Goal: Task Accomplishment & Management: Use online tool/utility

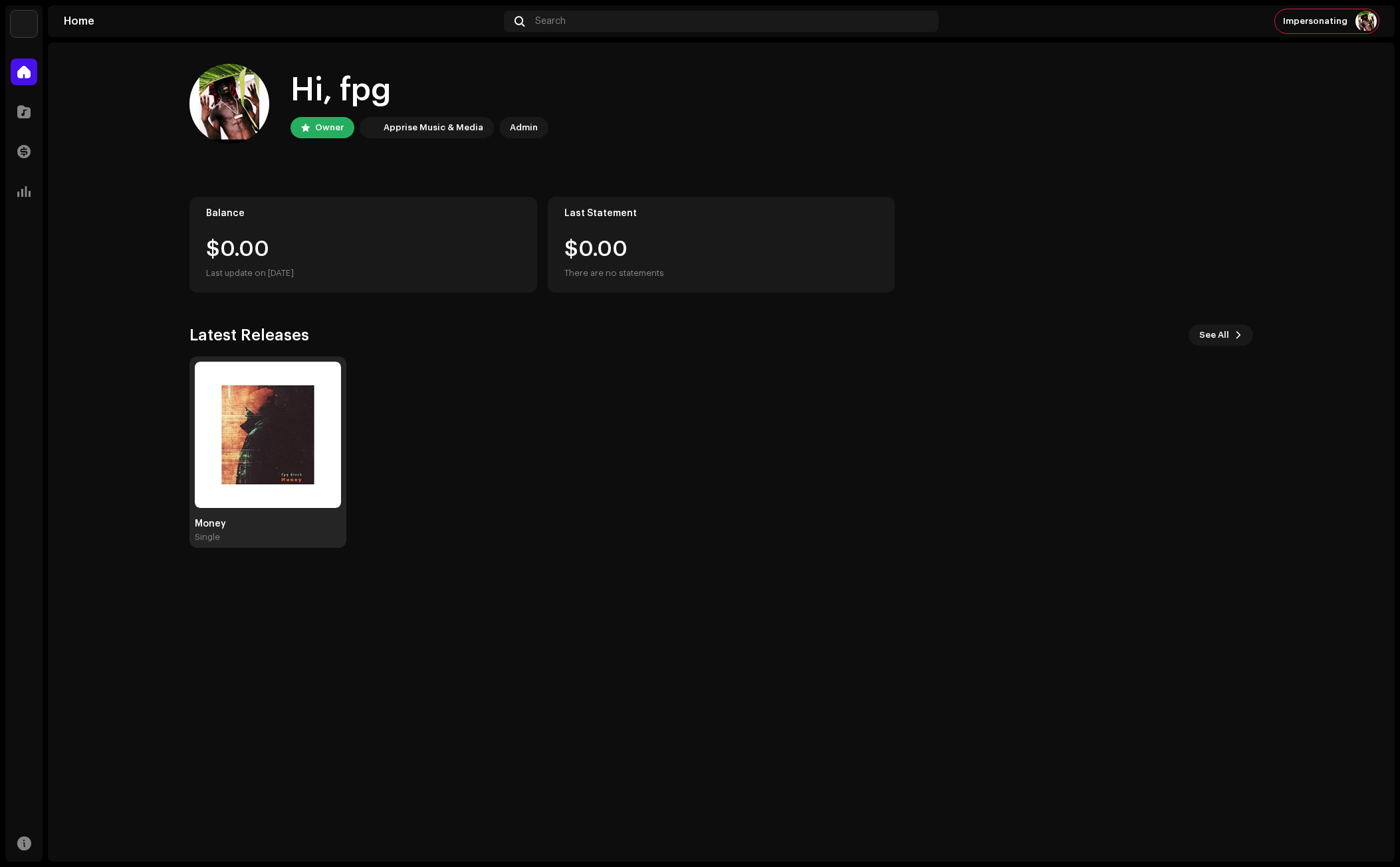
click at [273, 426] on img at bounding box center [268, 435] width 146 height 146
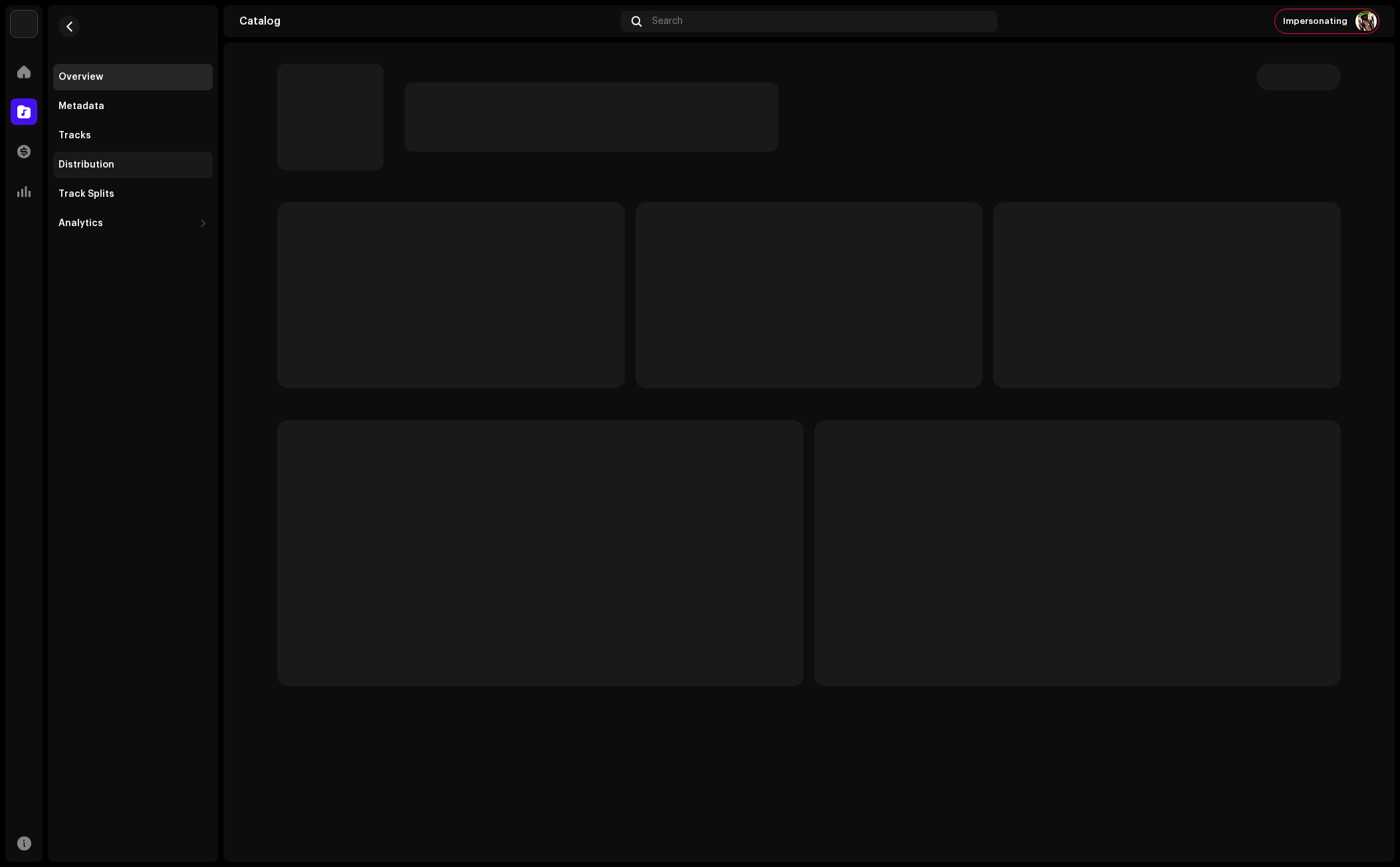
click at [103, 162] on div "Distribution" at bounding box center [86, 165] width 56 height 10
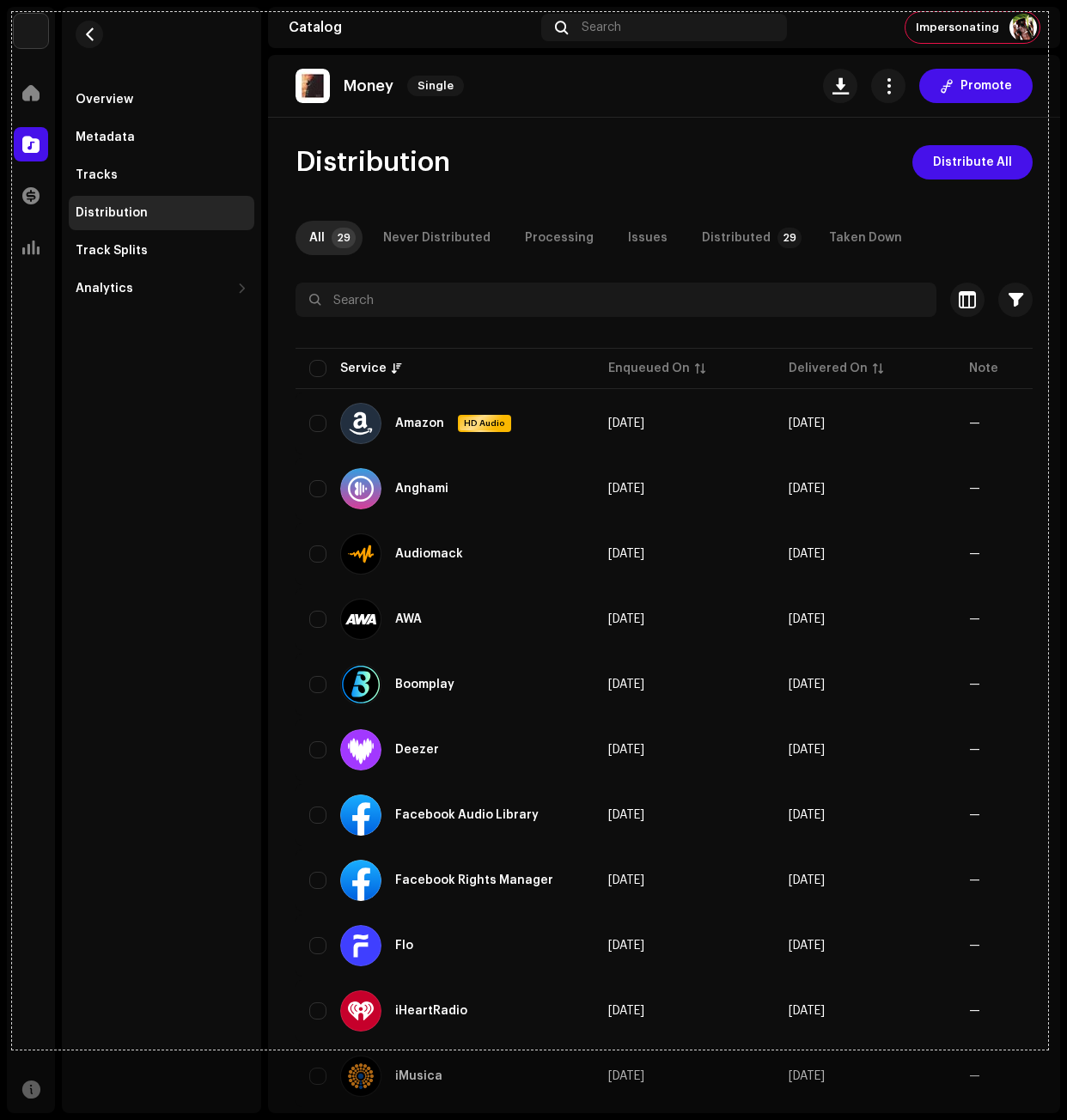
drag, startPoint x: 12, startPoint y: 12, endPoint x: 1049, endPoint y: 1049, distance: 1466.5
click at [1049, 1049] on div "1206 X 1208" at bounding box center [533, 560] width 1067 height 1120
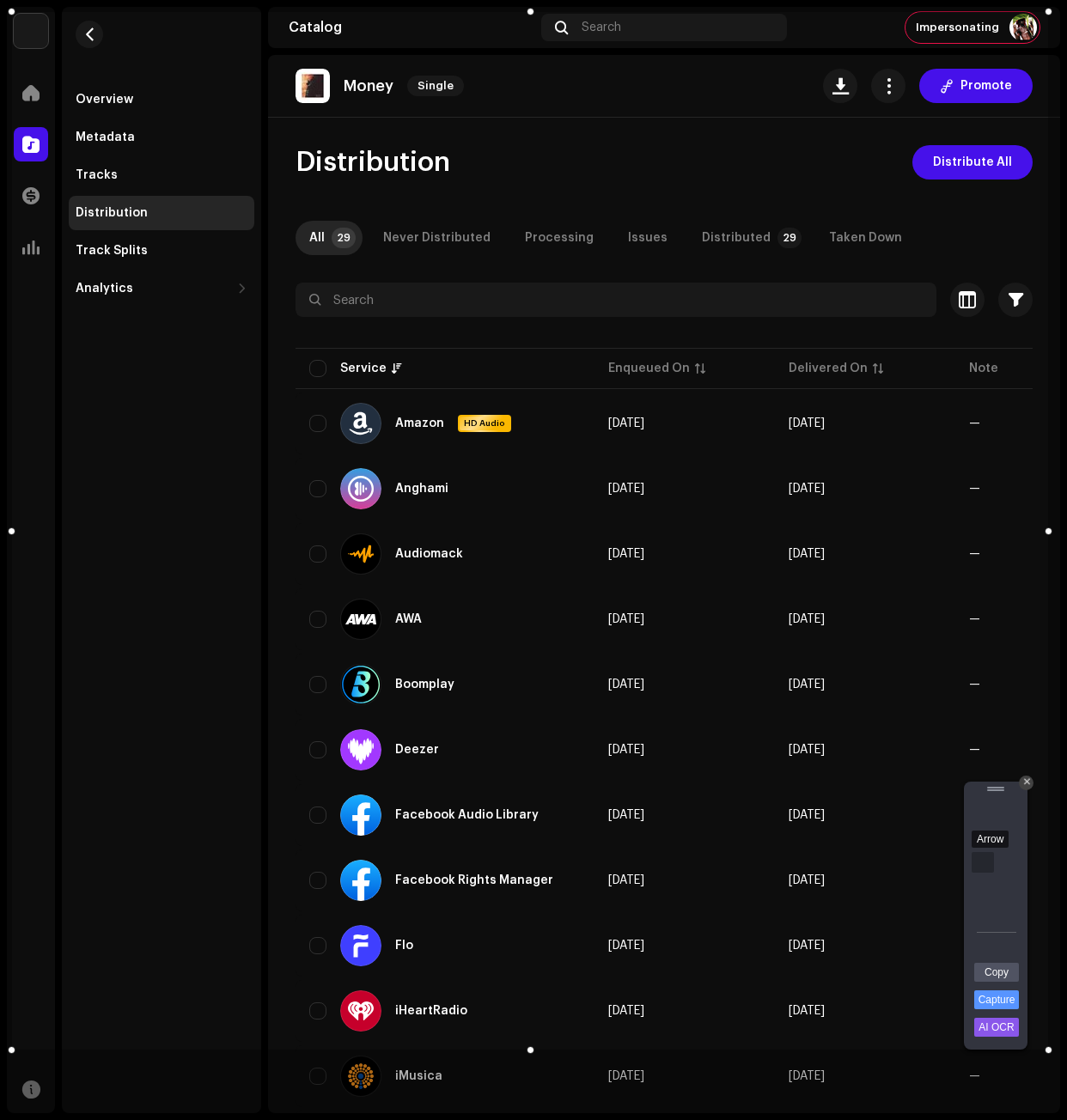
click at [980, 861] on div "Arrow" at bounding box center [982, 863] width 22 height 21
click at [985, 807] on div "Rectangle" at bounding box center [982, 807] width 22 height 21
click at [1005, 997] on link "Capture" at bounding box center [996, 1000] width 45 height 19
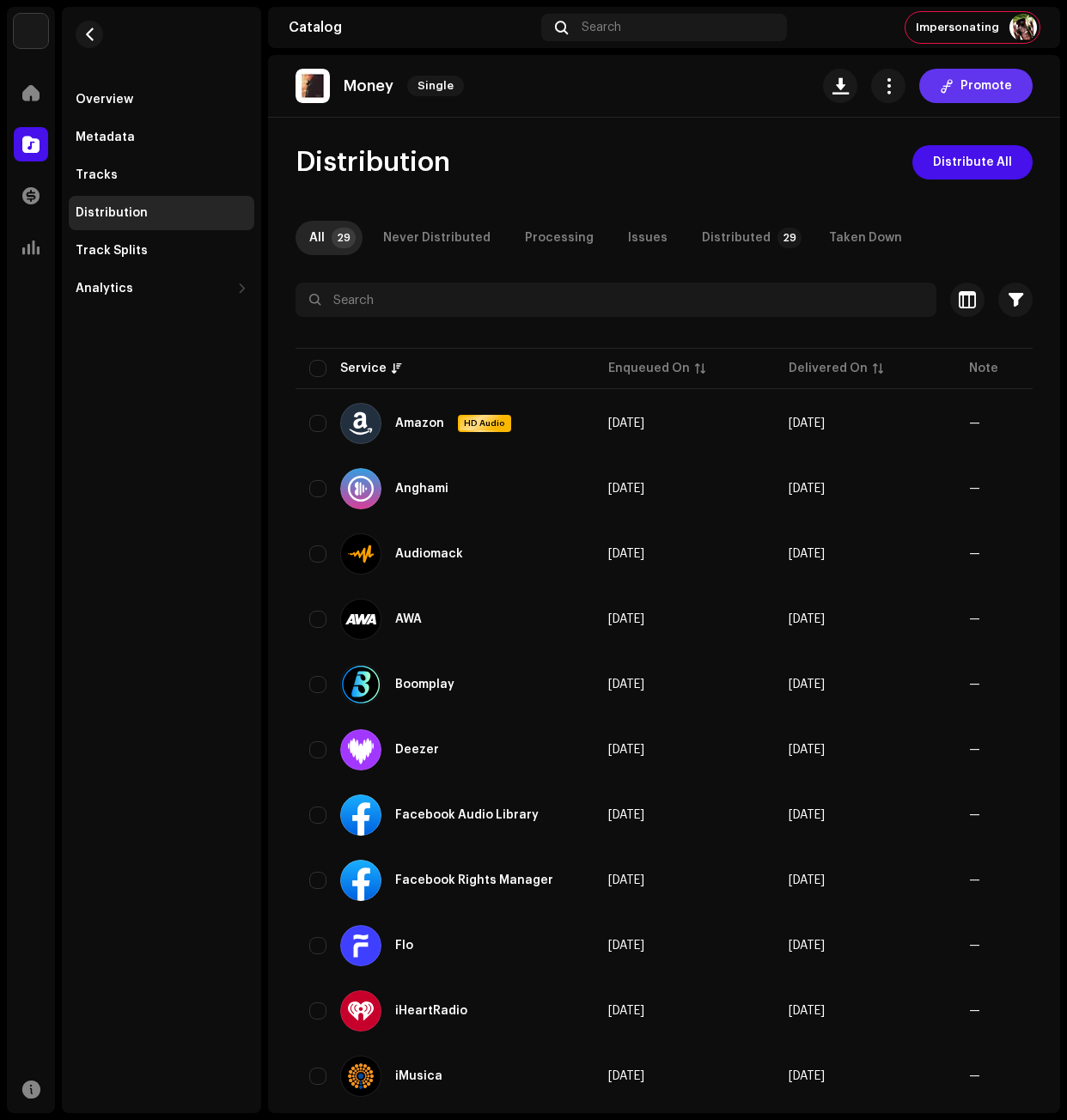
click at [971, 92] on span "Promote" at bounding box center [987, 86] width 51 height 34
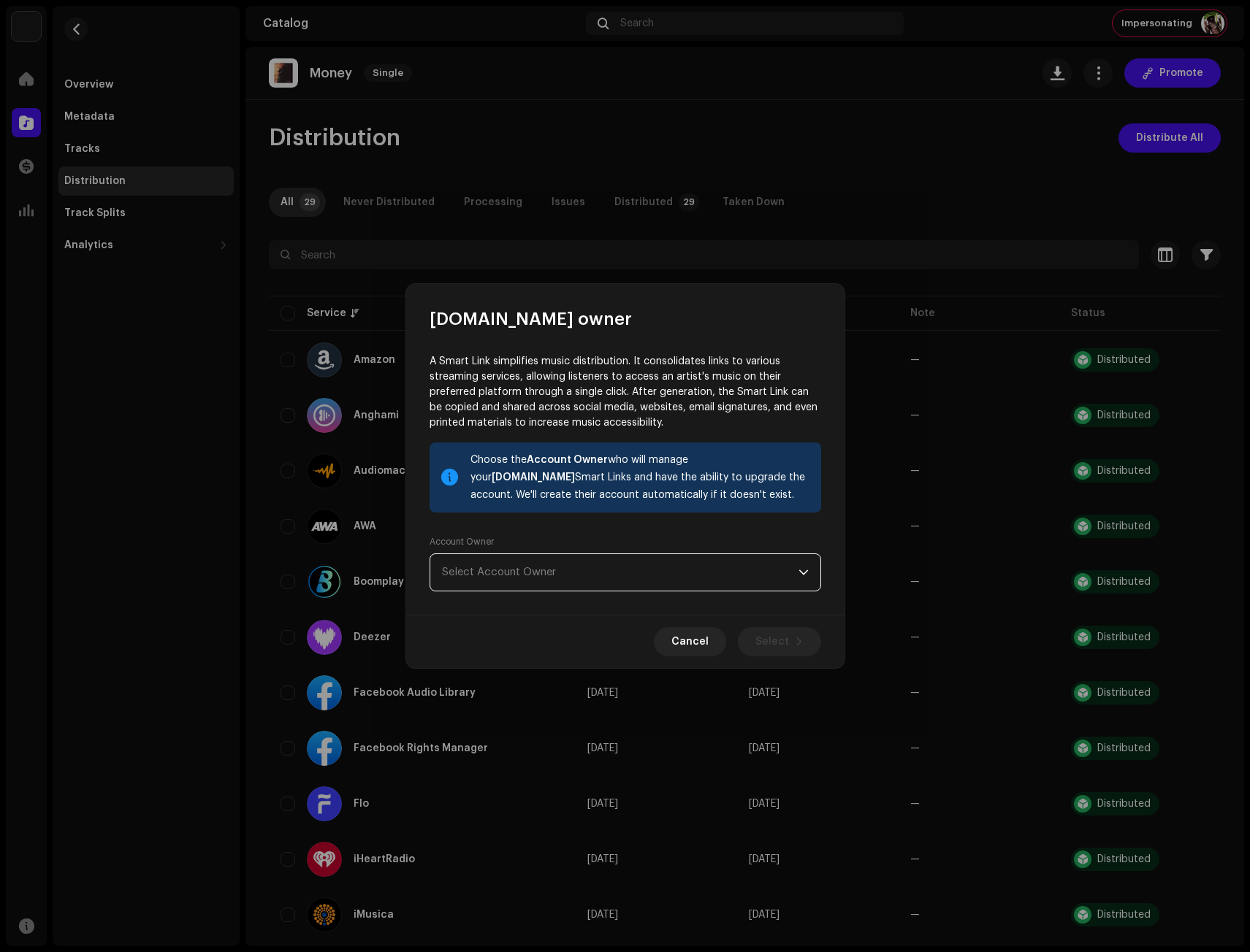
click at [502, 576] on span "Select Account Owner" at bounding box center [620, 572] width 357 height 36
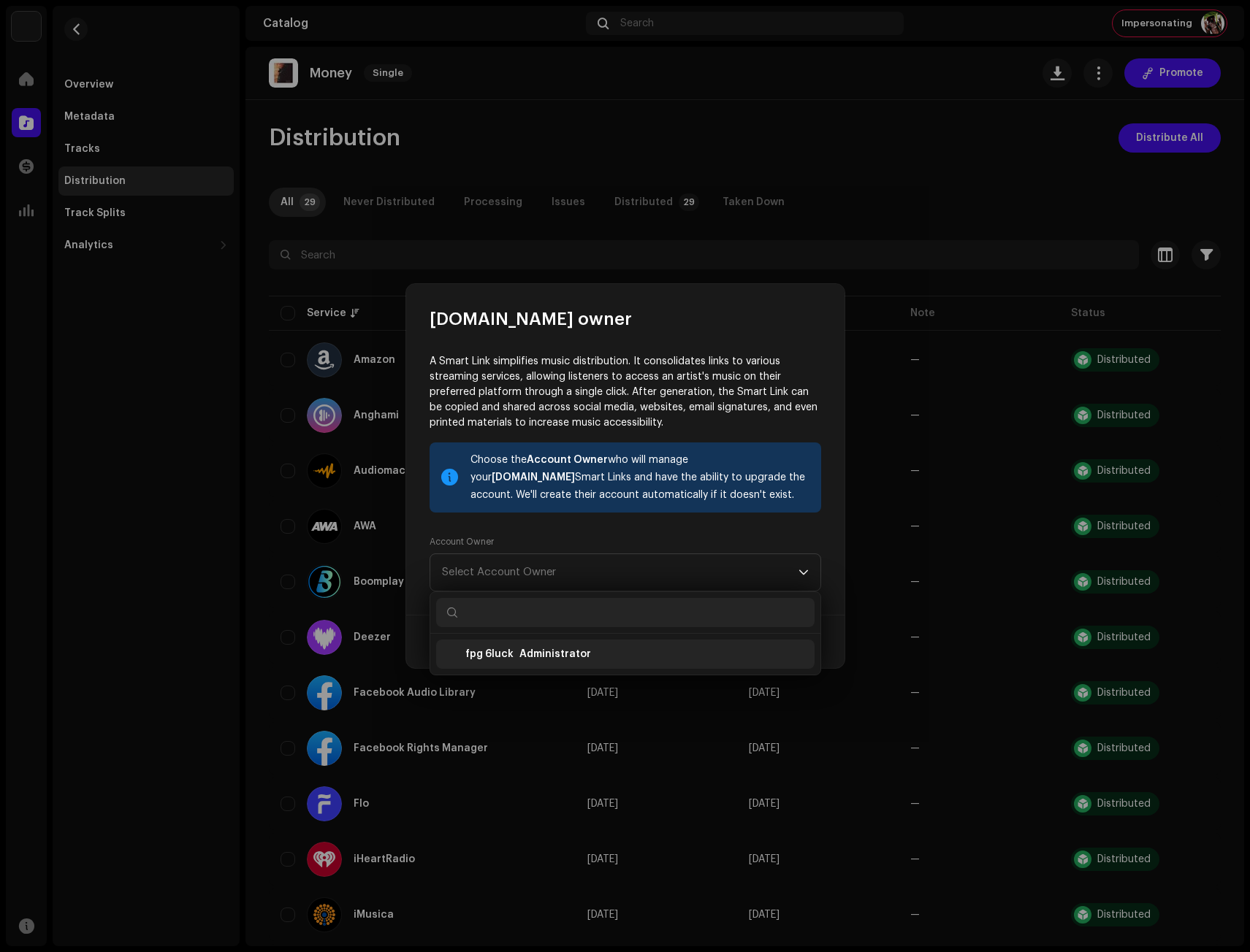
click at [507, 654] on div "fpg 6luck" at bounding box center [489, 655] width 48 height 15
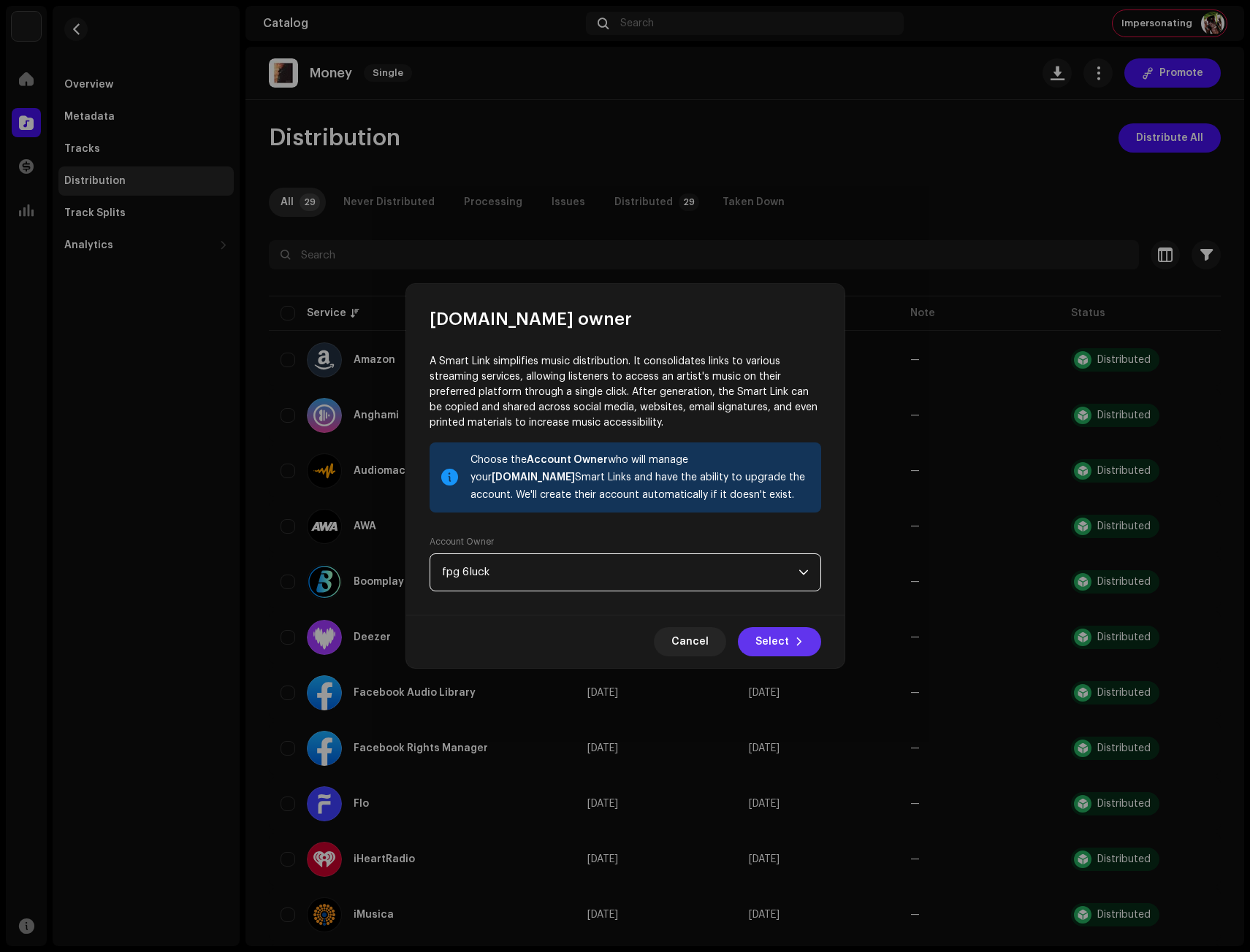
click at [786, 642] on span "Select" at bounding box center [772, 642] width 33 height 29
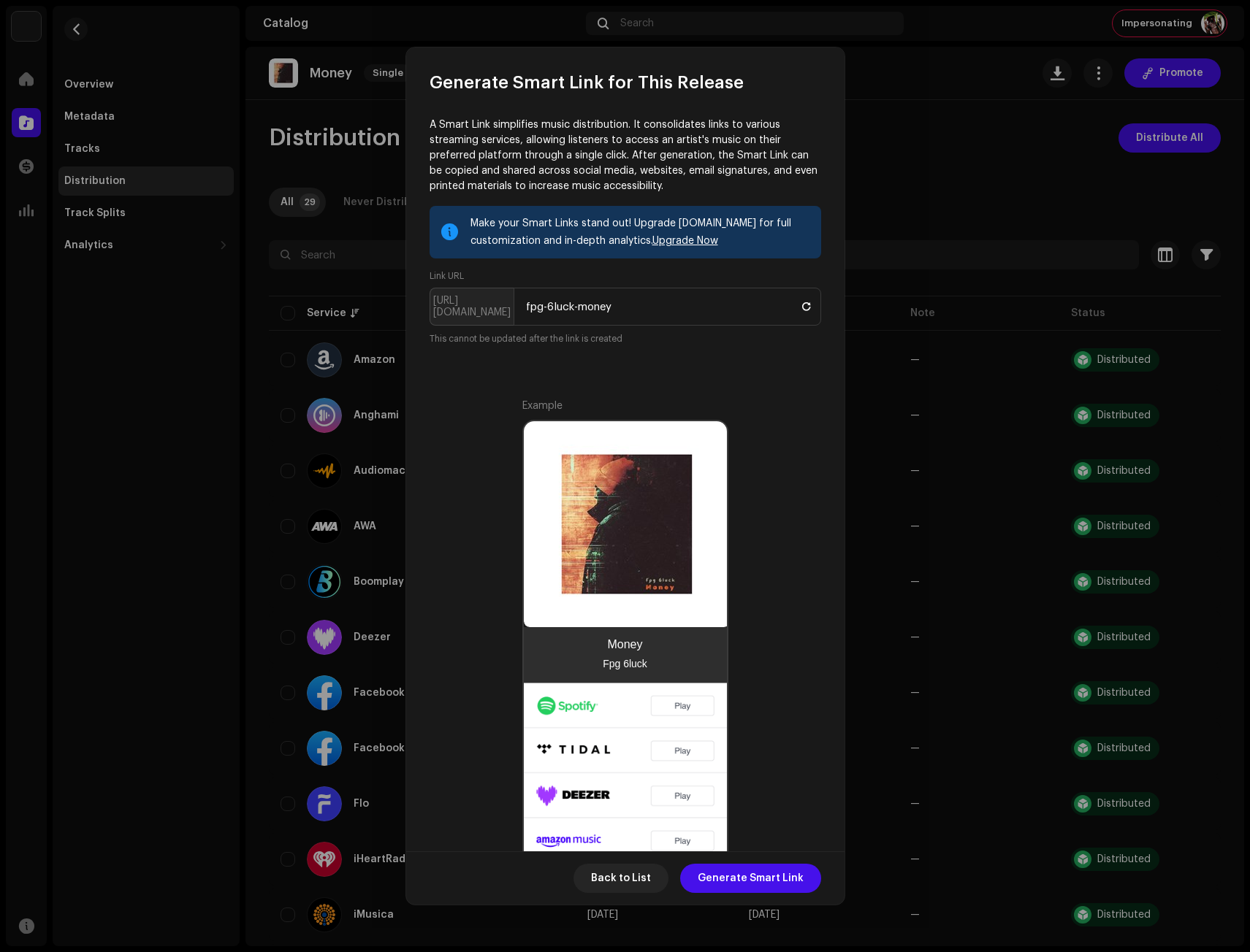
click at [776, 803] on div "Example Money Fpg 6luck" at bounding box center [625, 677] width 392 height 556
click at [765, 871] on span "Generate Smart Link" at bounding box center [751, 878] width 106 height 29
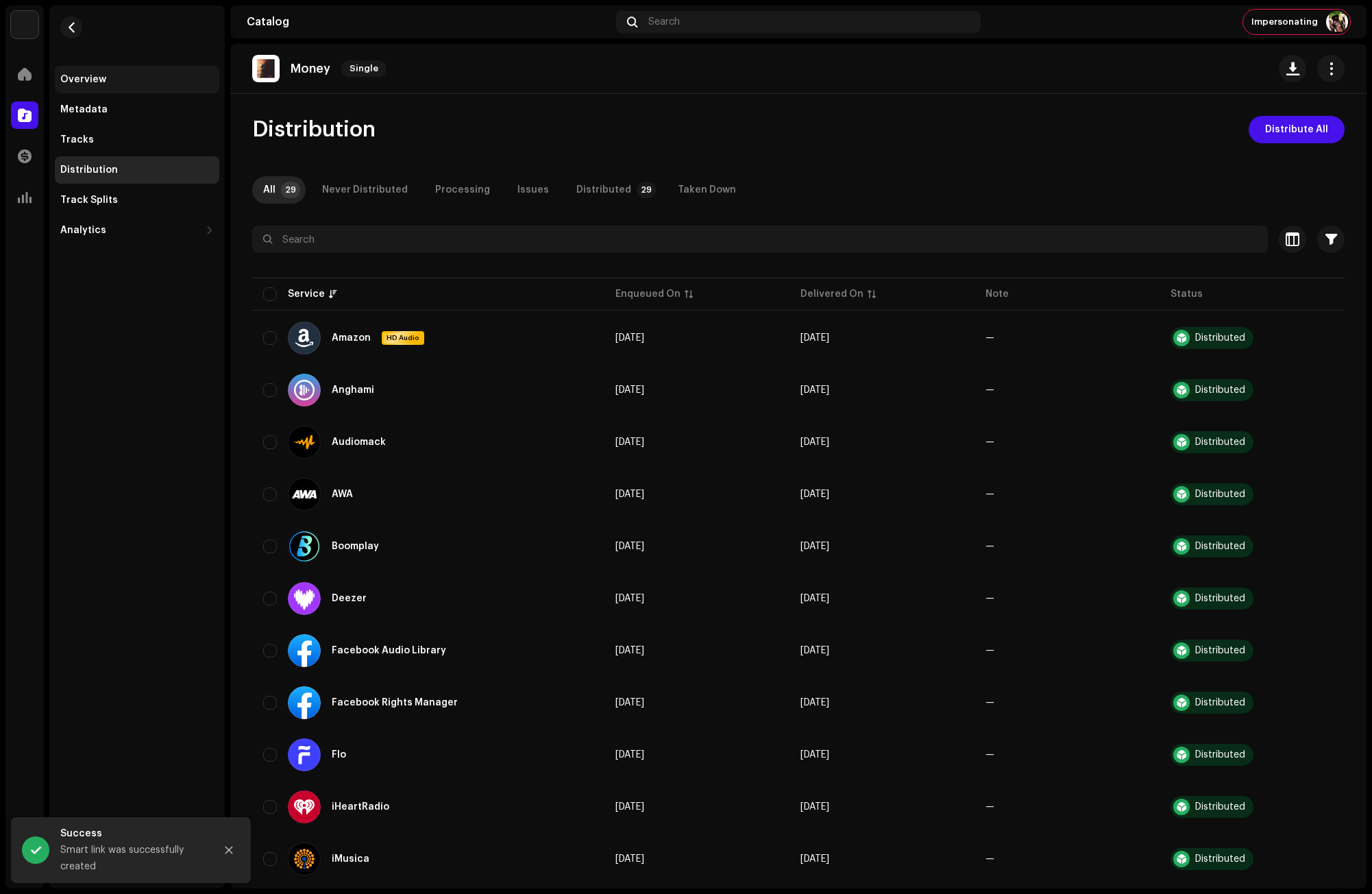
click at [89, 82] on div "Overview" at bounding box center [83, 79] width 46 height 11
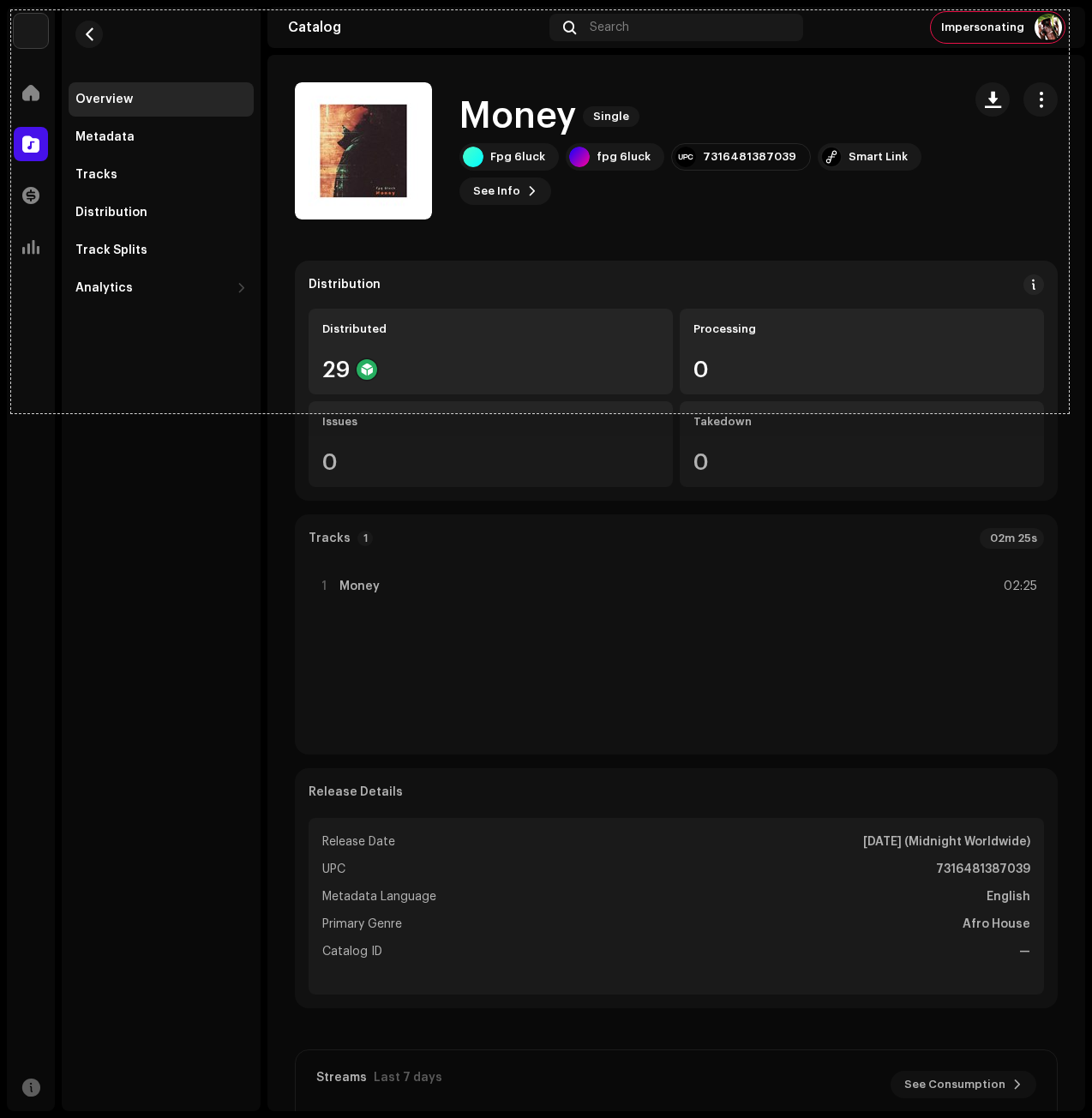
drag, startPoint x: 11, startPoint y: 10, endPoint x: 1069, endPoint y: 413, distance: 1132.2
click at [1069, 413] on div "1234 X 470" at bounding box center [546, 559] width 1092 height 1118
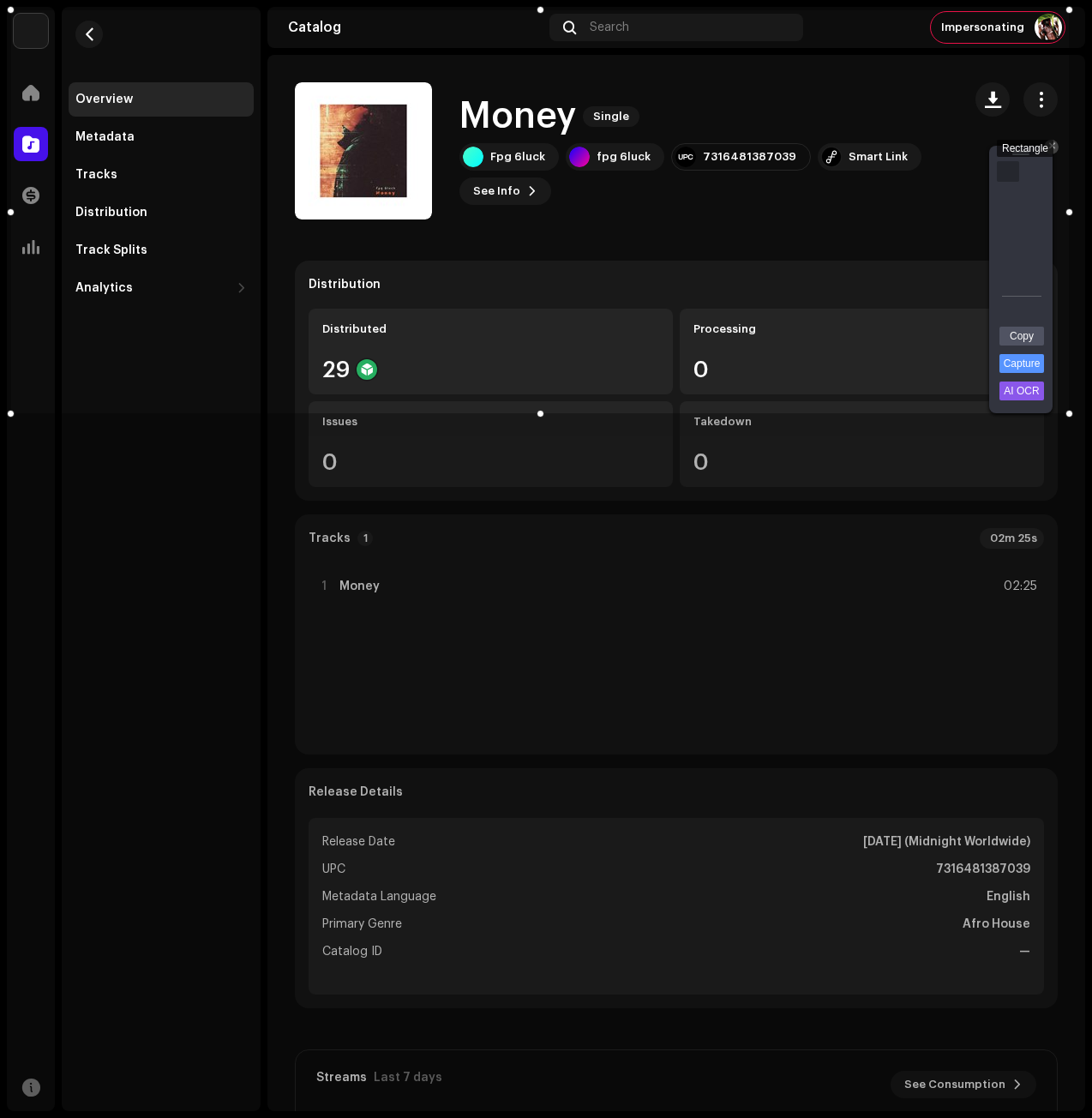
click at [999, 169] on div "Rectangle" at bounding box center [1007, 171] width 22 height 21
click at [1002, 224] on div "Arrow" at bounding box center [1007, 226] width 22 height 21
click at [1034, 361] on link "Capture" at bounding box center [1022, 363] width 45 height 19
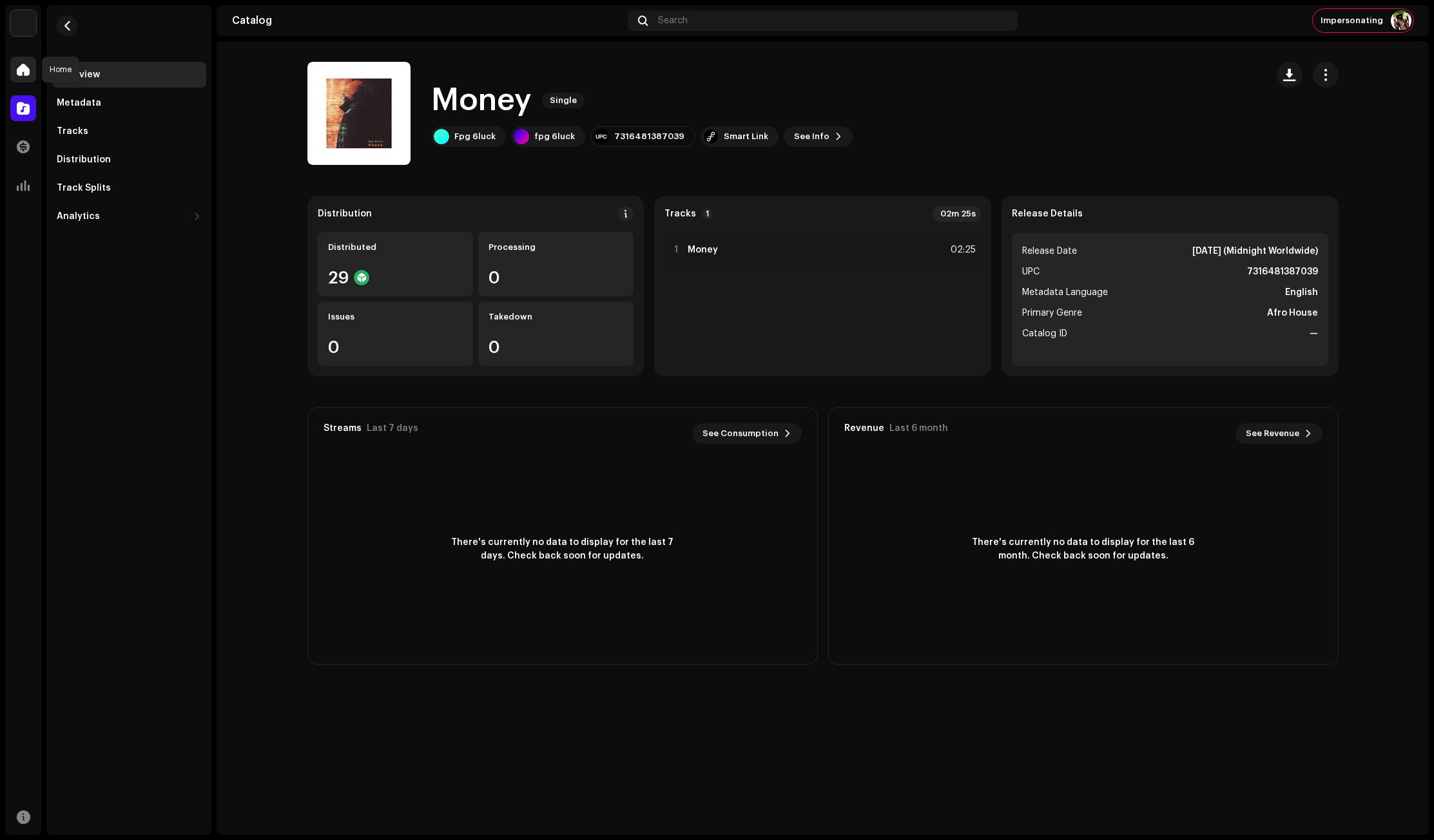
click at [19, 75] on span at bounding box center [23, 69] width 13 height 10
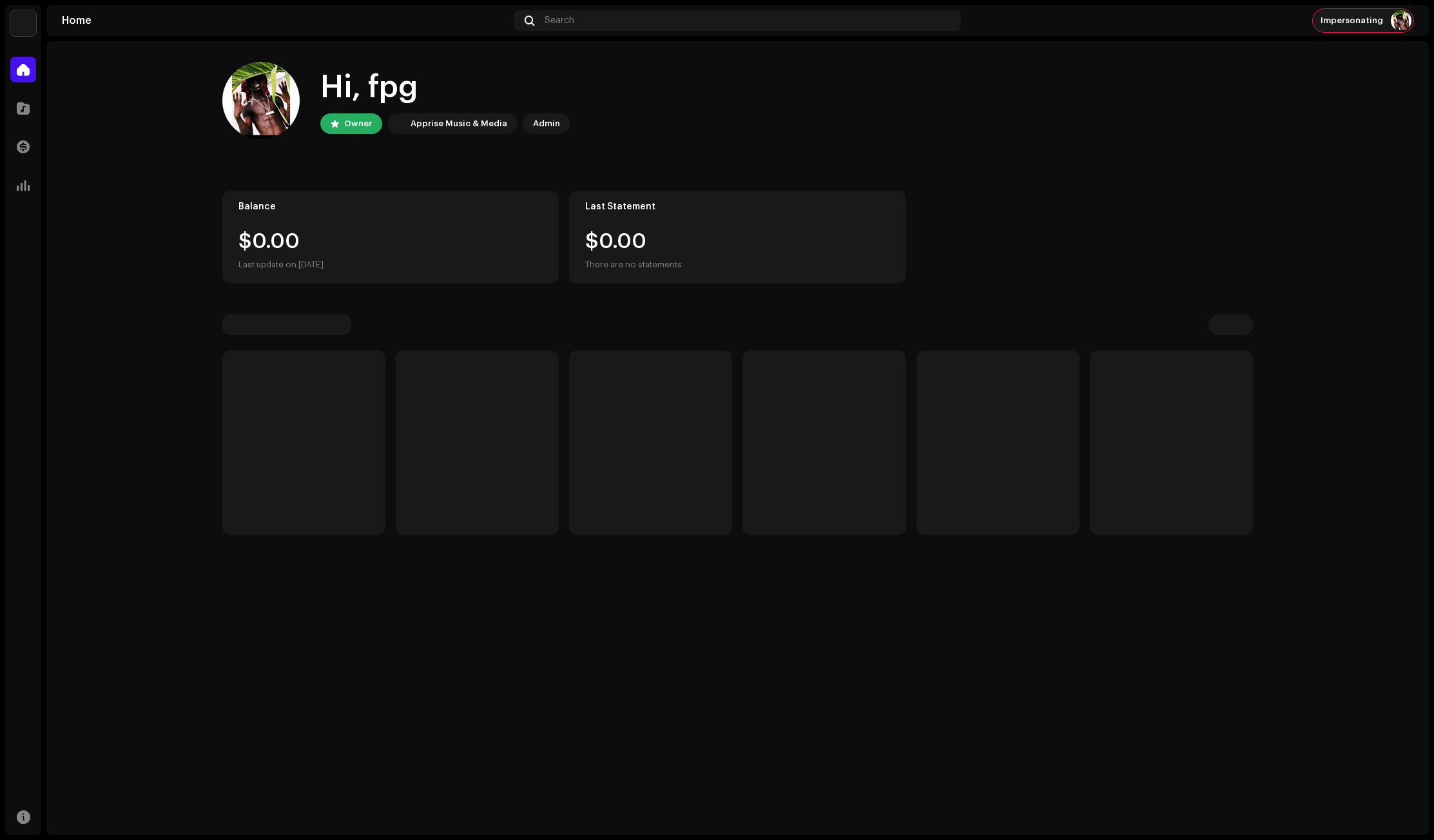
click at [1357, 20] on span "Impersonating" at bounding box center [1352, 21] width 62 height 10
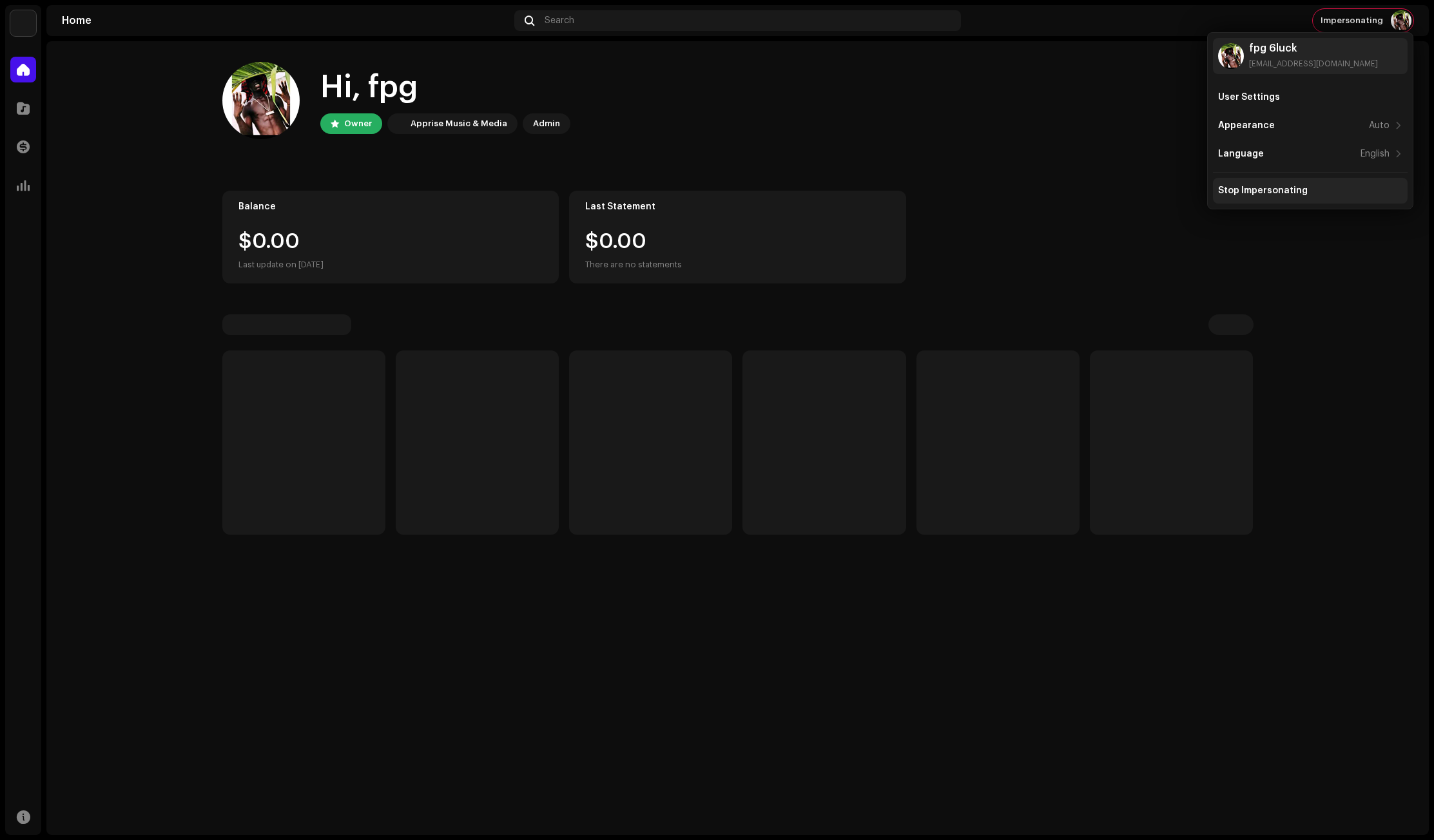
click at [1264, 192] on div "Stop Impersonating" at bounding box center [1263, 191] width 89 height 10
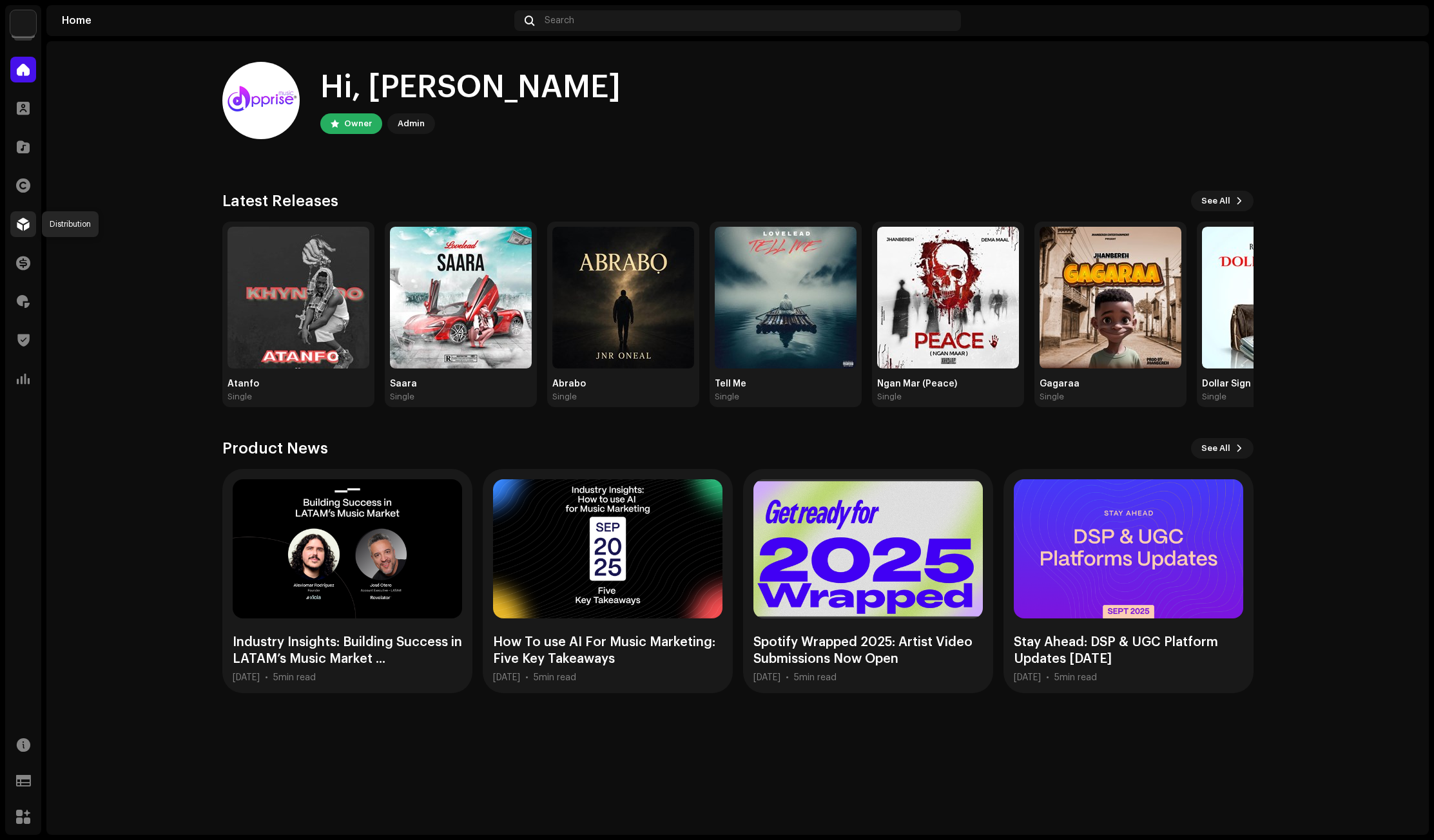
click at [17, 225] on span at bounding box center [23, 224] width 13 height 10
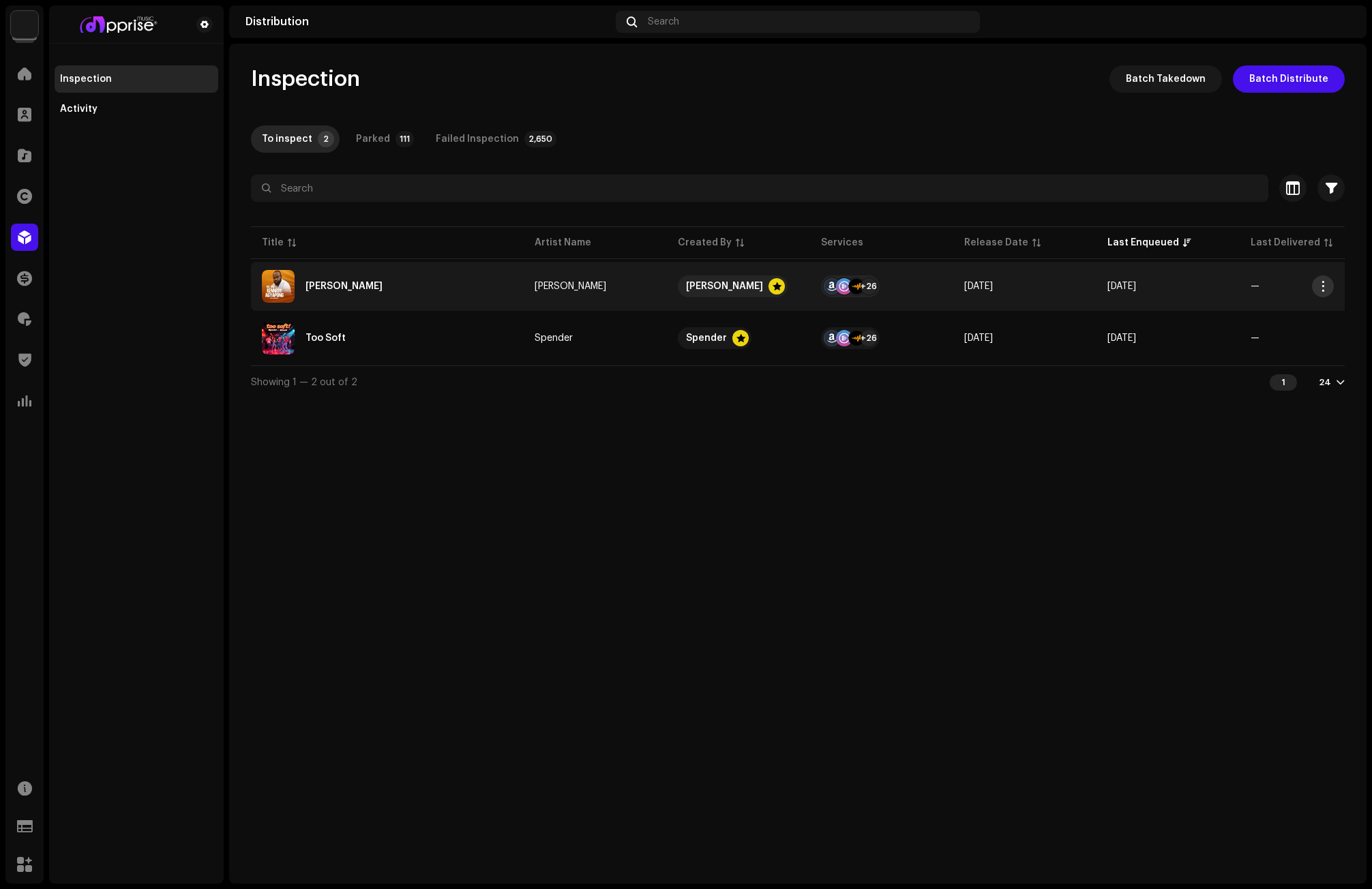
click at [1318, 285] on span "button" at bounding box center [1324, 286] width 11 height 11
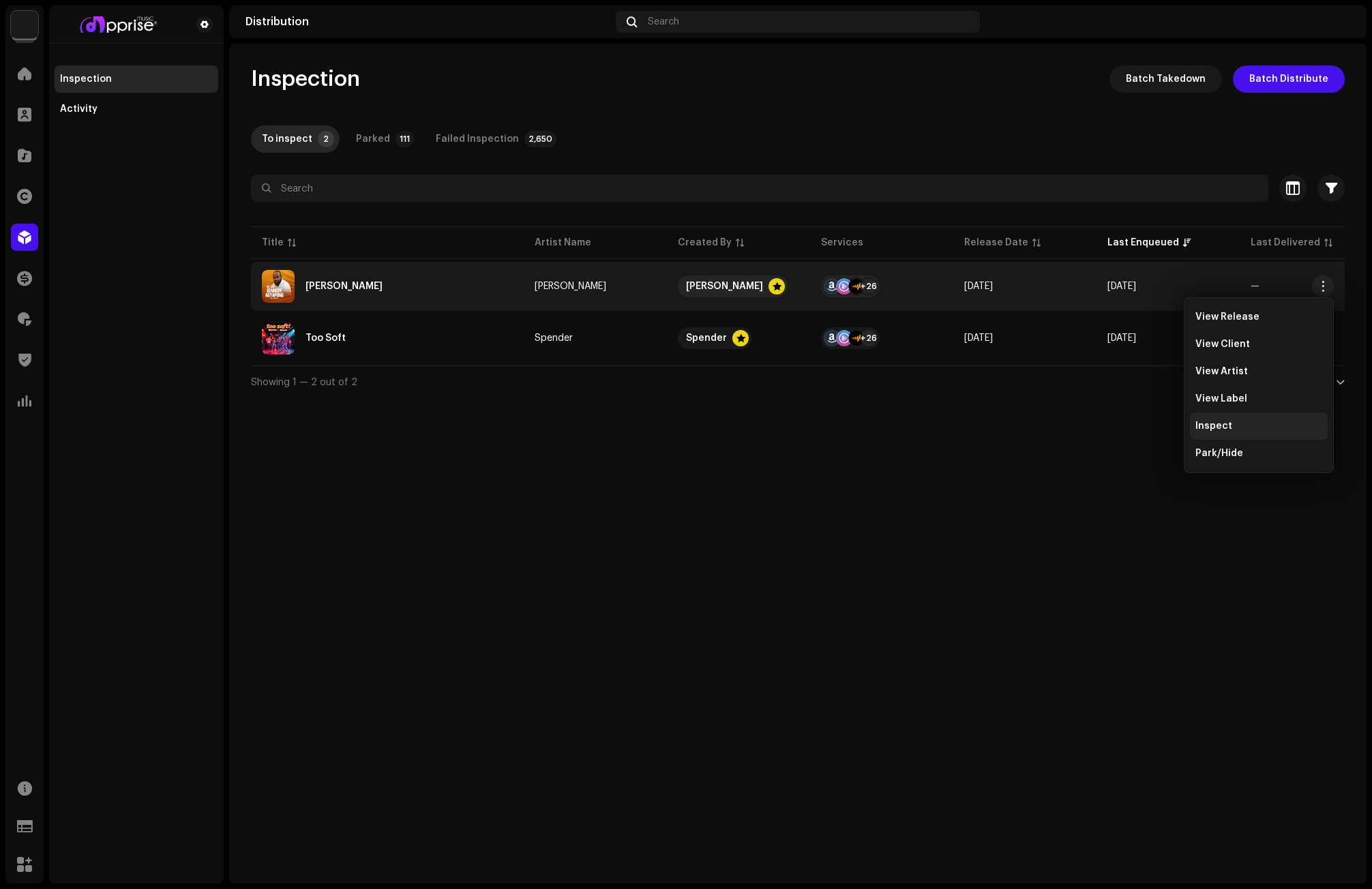
click at [1241, 421] on div "Inspect" at bounding box center [1259, 426] width 127 height 11
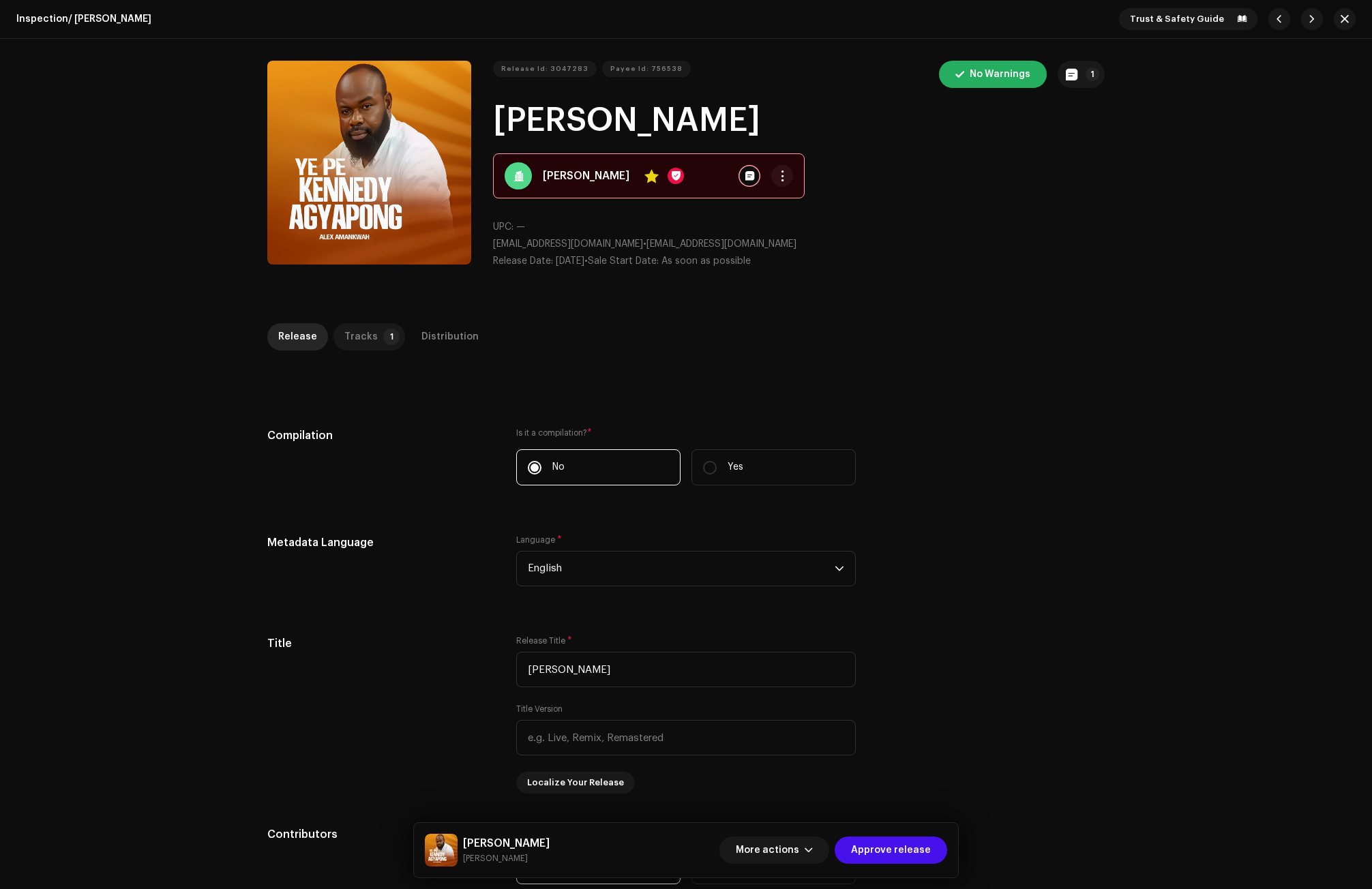
click at [384, 331] on p-badge "1" at bounding box center [392, 337] width 17 height 17
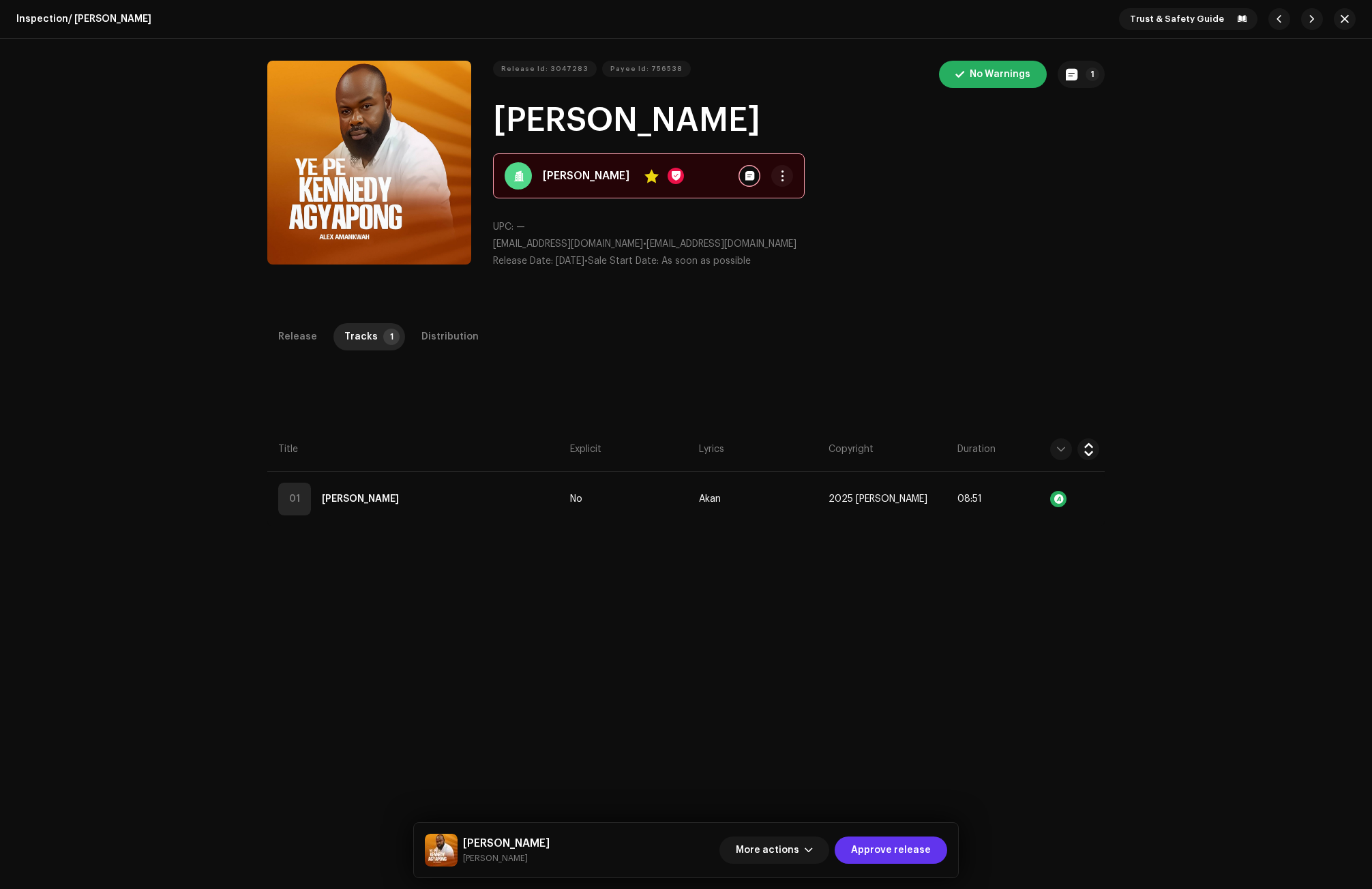
click at [910, 847] on span "Approve release" at bounding box center [891, 850] width 79 height 27
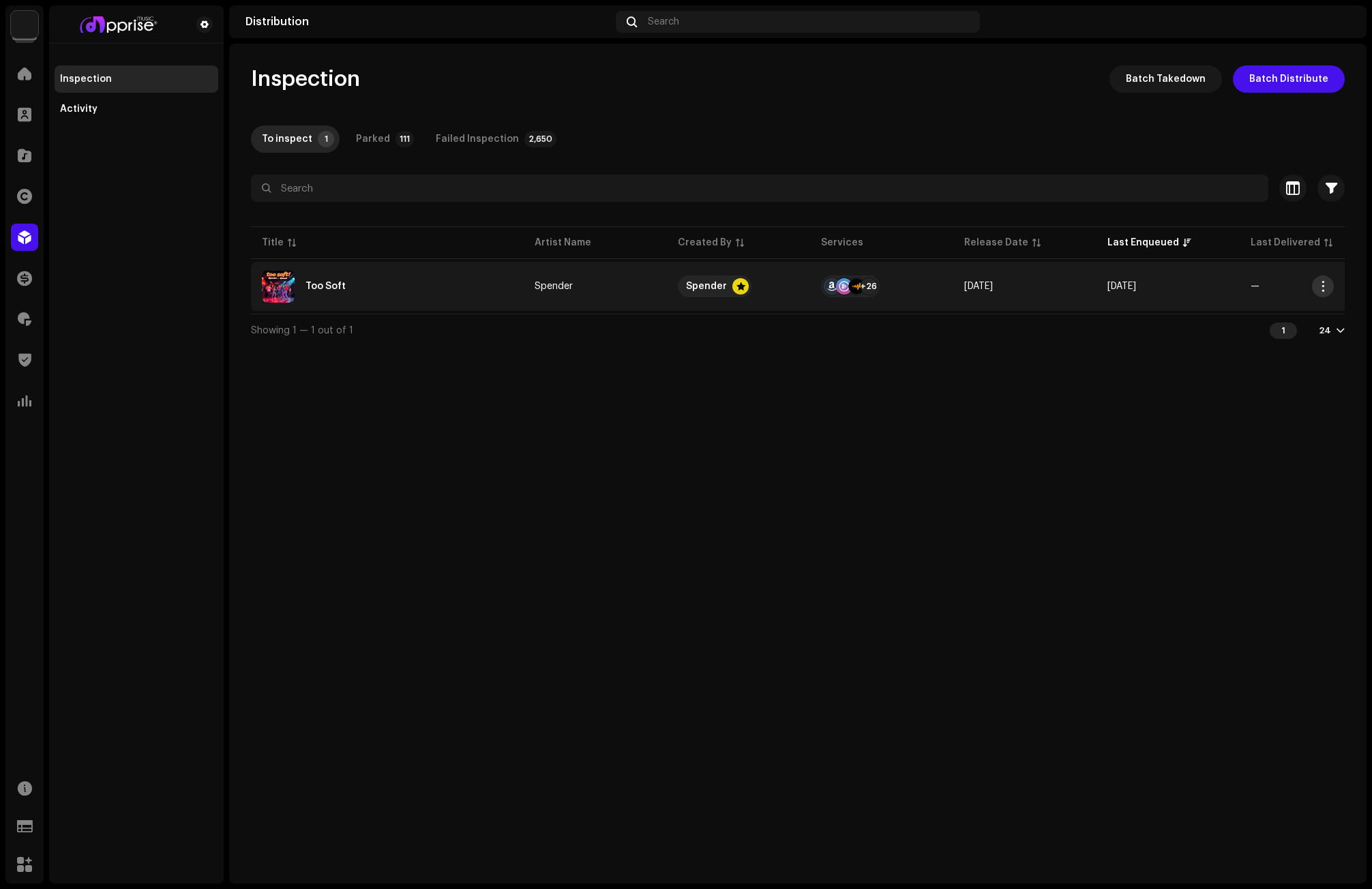
click at [1326, 287] on span "button" at bounding box center [1324, 286] width 11 height 11
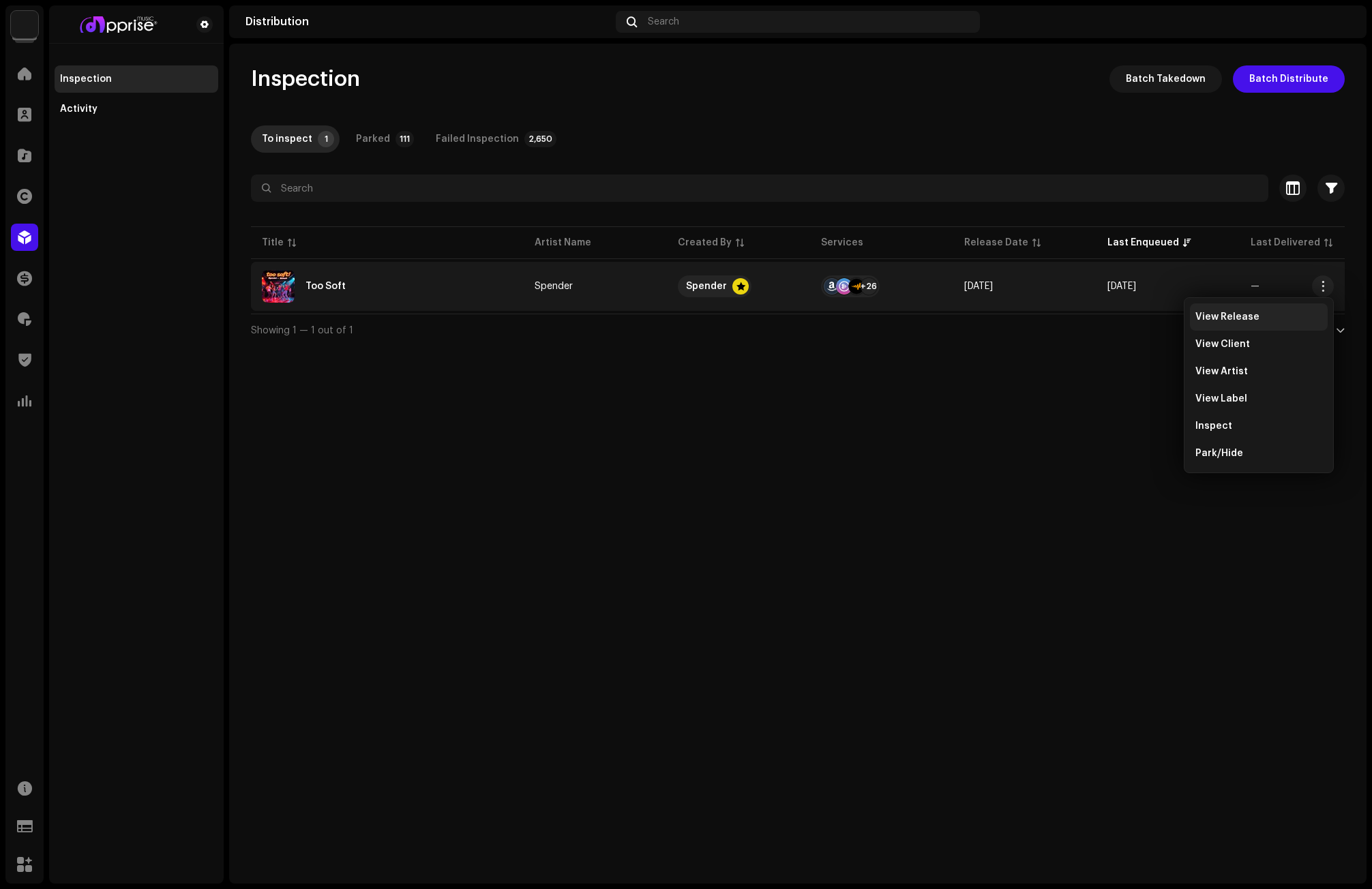
click at [1218, 314] on span "View Release" at bounding box center [1227, 317] width 64 height 11
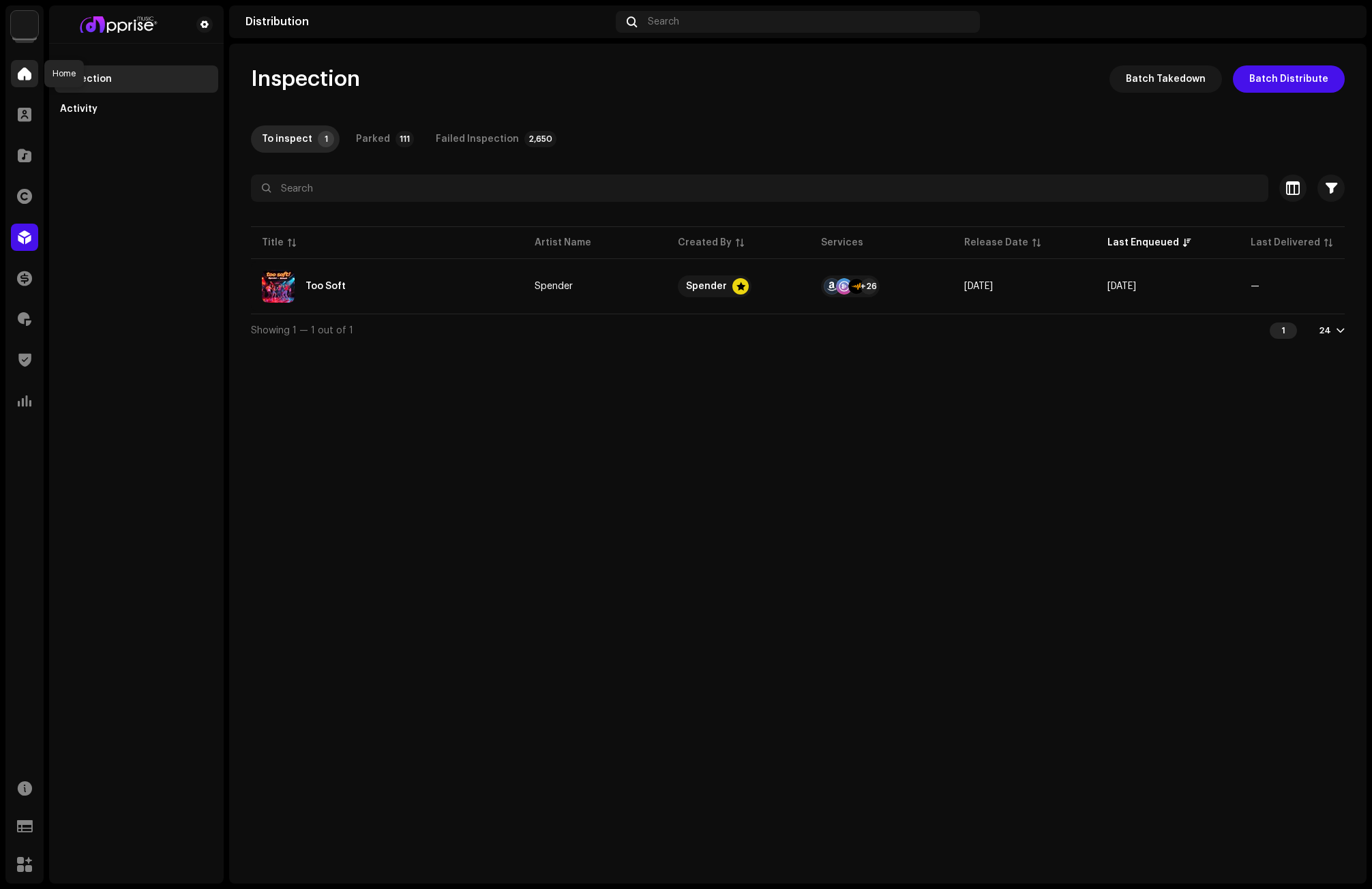
click at [23, 70] on span at bounding box center [24, 73] width 14 height 11
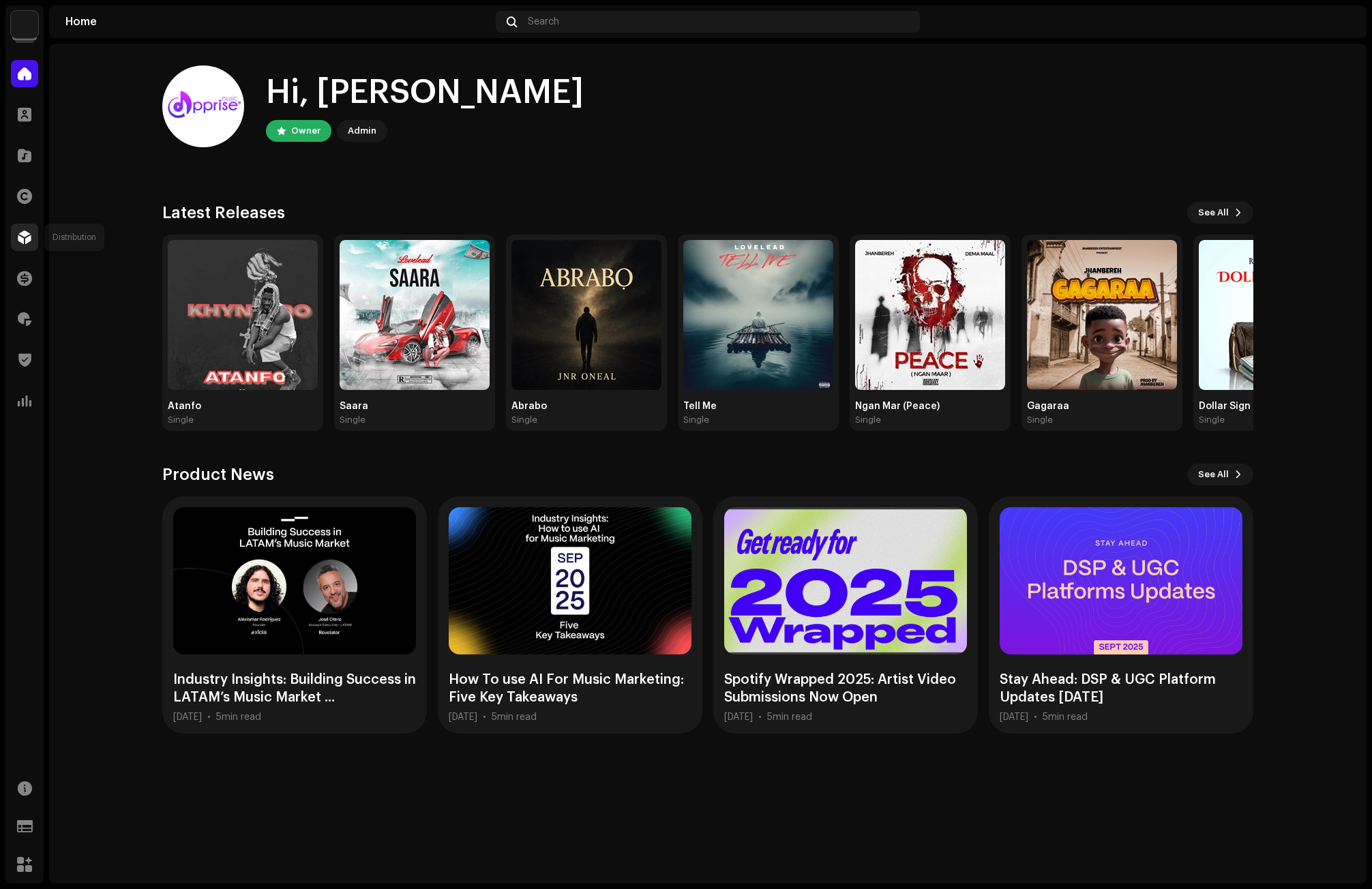
click at [26, 241] on span at bounding box center [24, 237] width 14 height 11
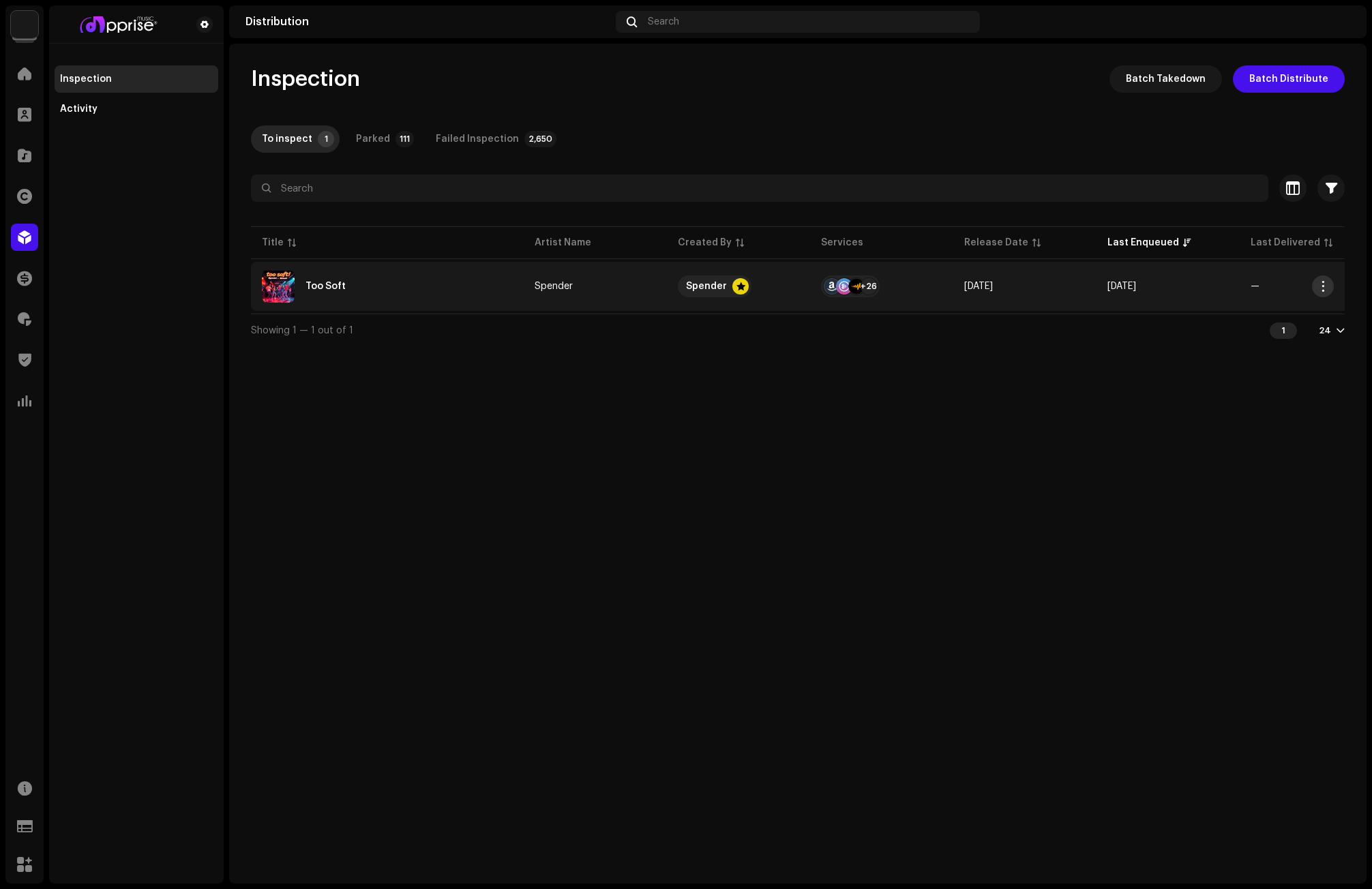
click at [1323, 284] on span "button" at bounding box center [1324, 286] width 11 height 11
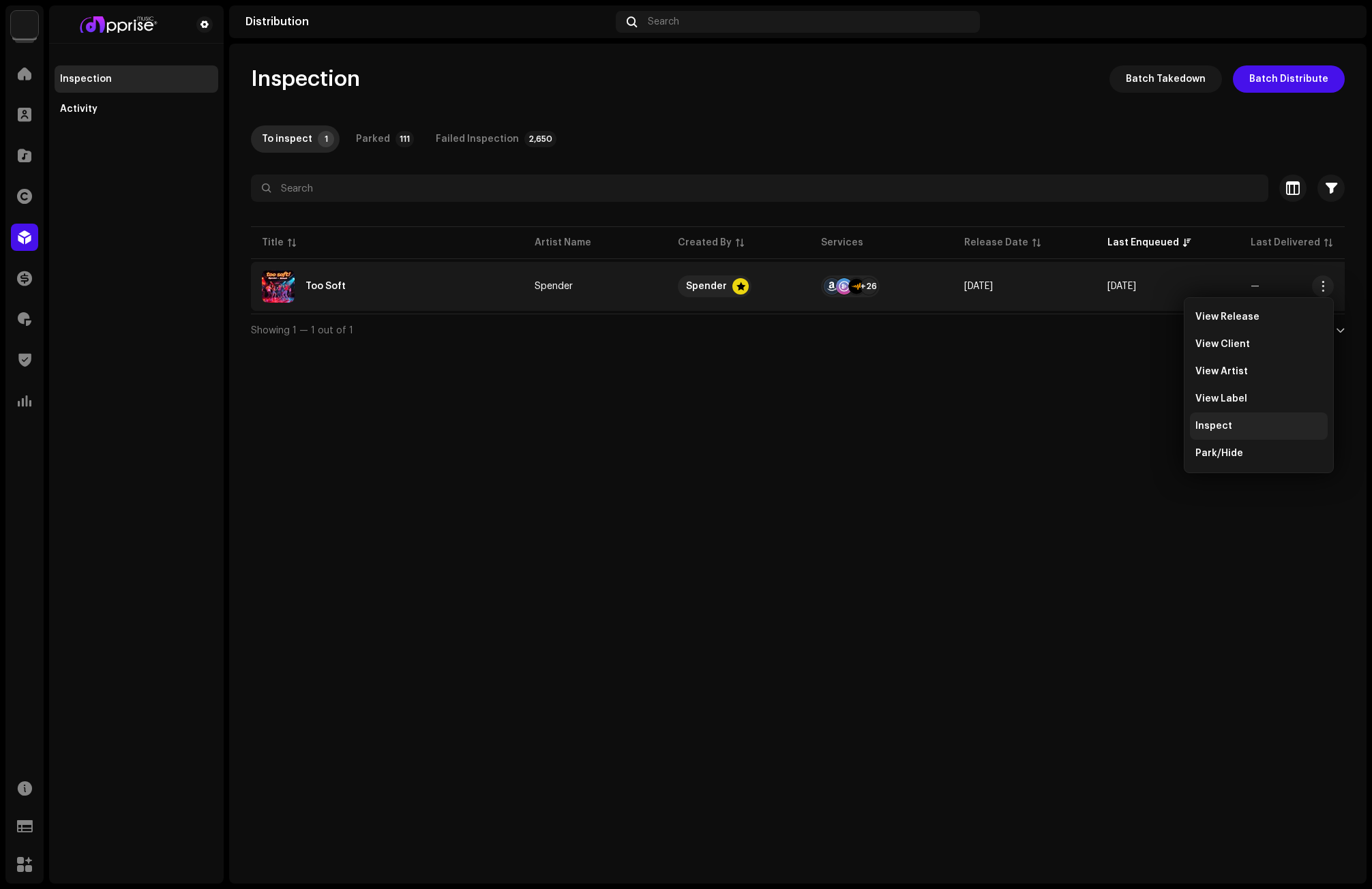
click at [1230, 423] on div "Inspect" at bounding box center [1259, 426] width 127 height 11
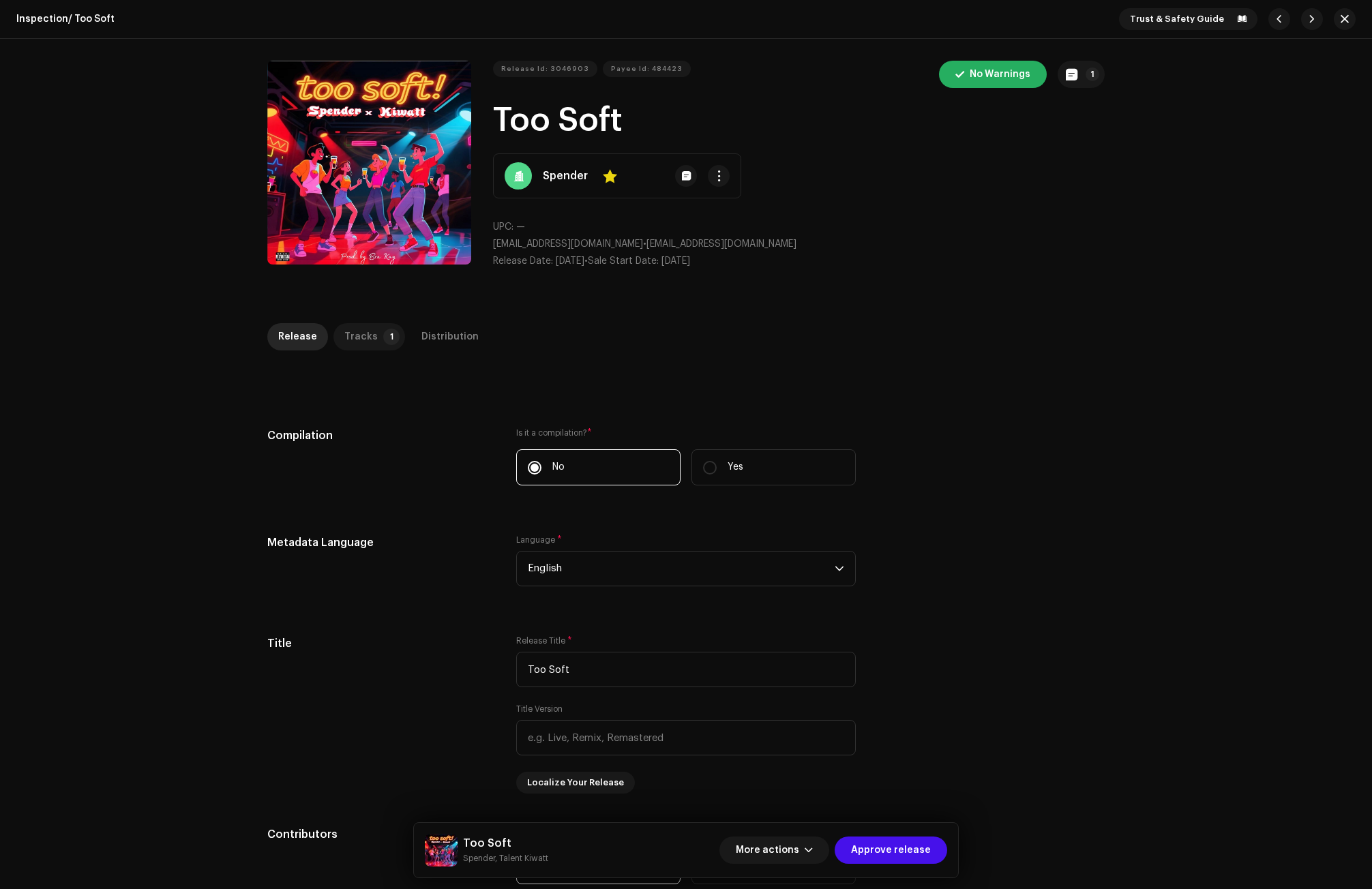
click at [384, 339] on p-badge "1" at bounding box center [392, 337] width 17 height 17
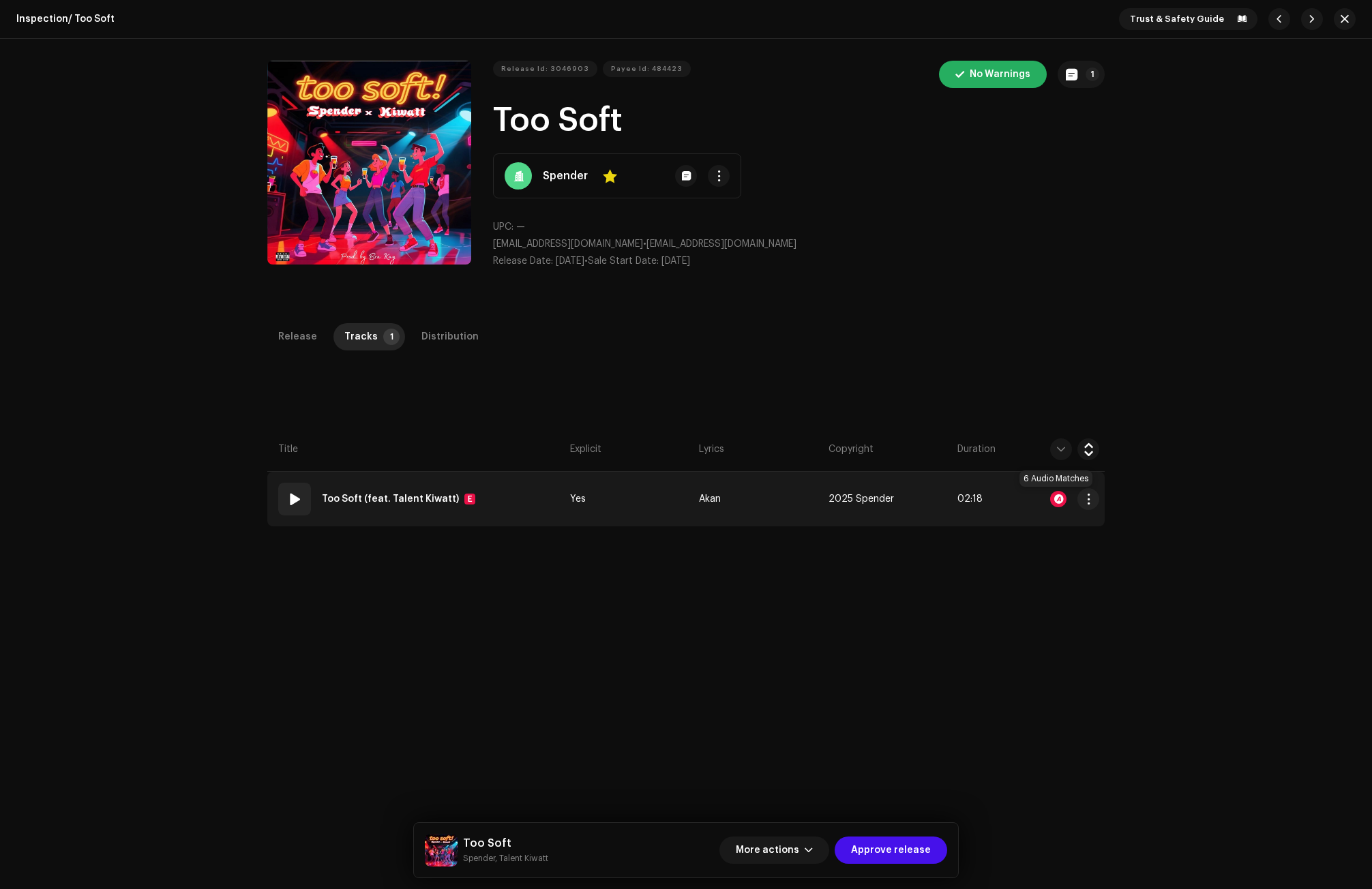
click at [1054, 493] on div at bounding box center [1059, 499] width 17 height 17
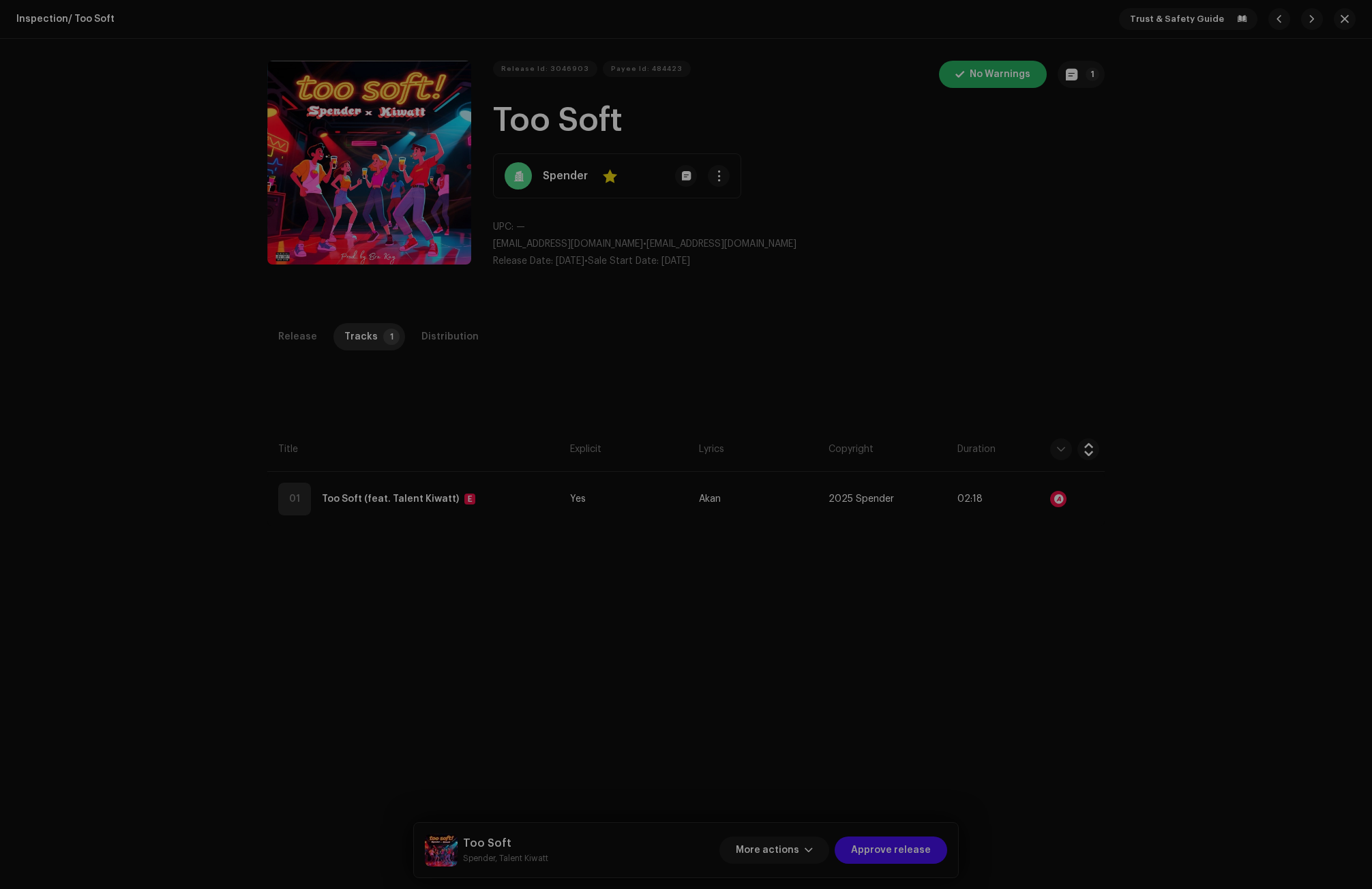
click at [979, 377] on div "Audio Recognition by Remix/Sample 6 All results require review/listening to avo…" at bounding box center [686, 444] width 1372 height 889
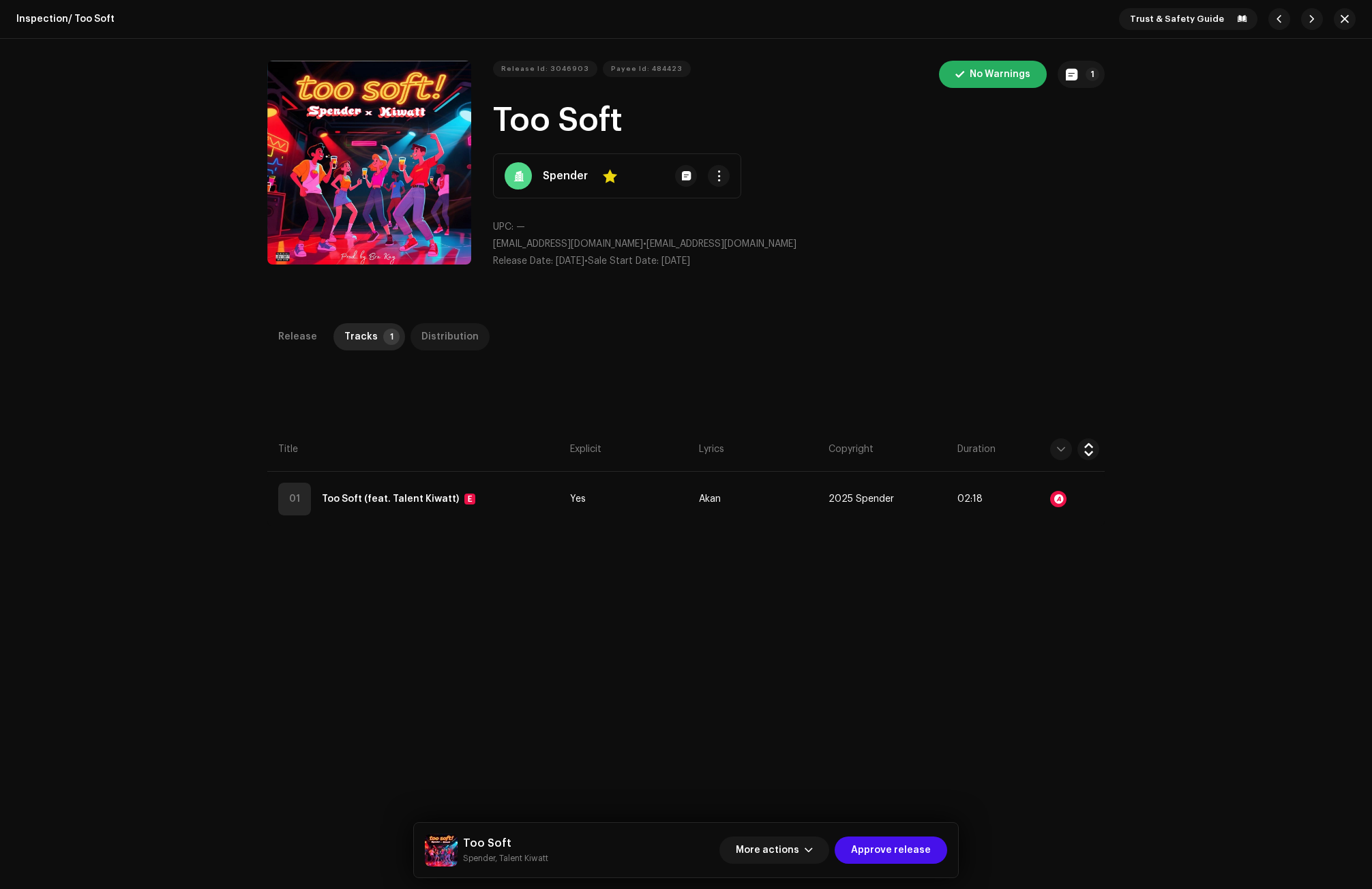
click at [422, 330] on div "Distribution" at bounding box center [450, 337] width 58 height 27
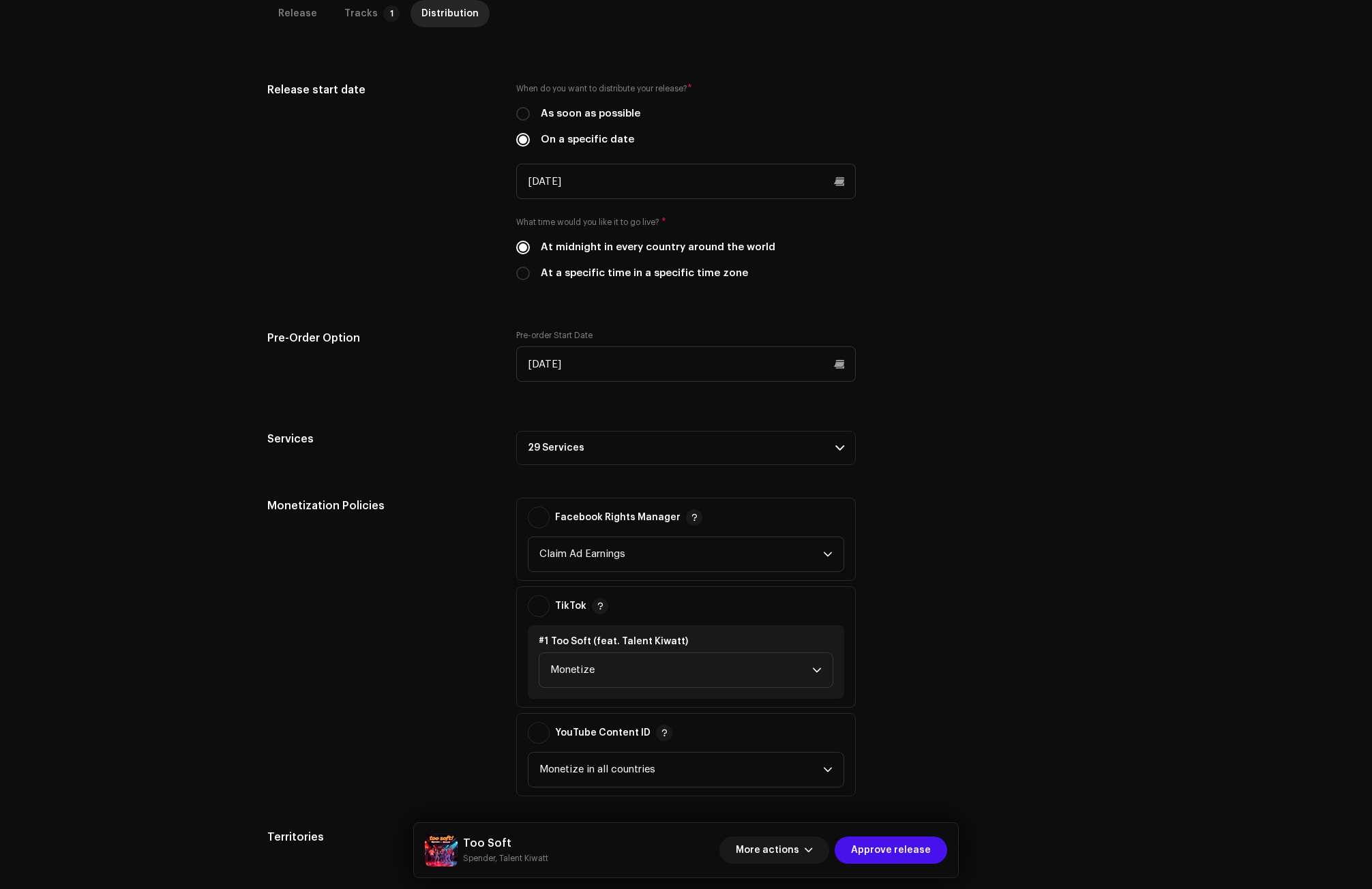
scroll to position [409, 0]
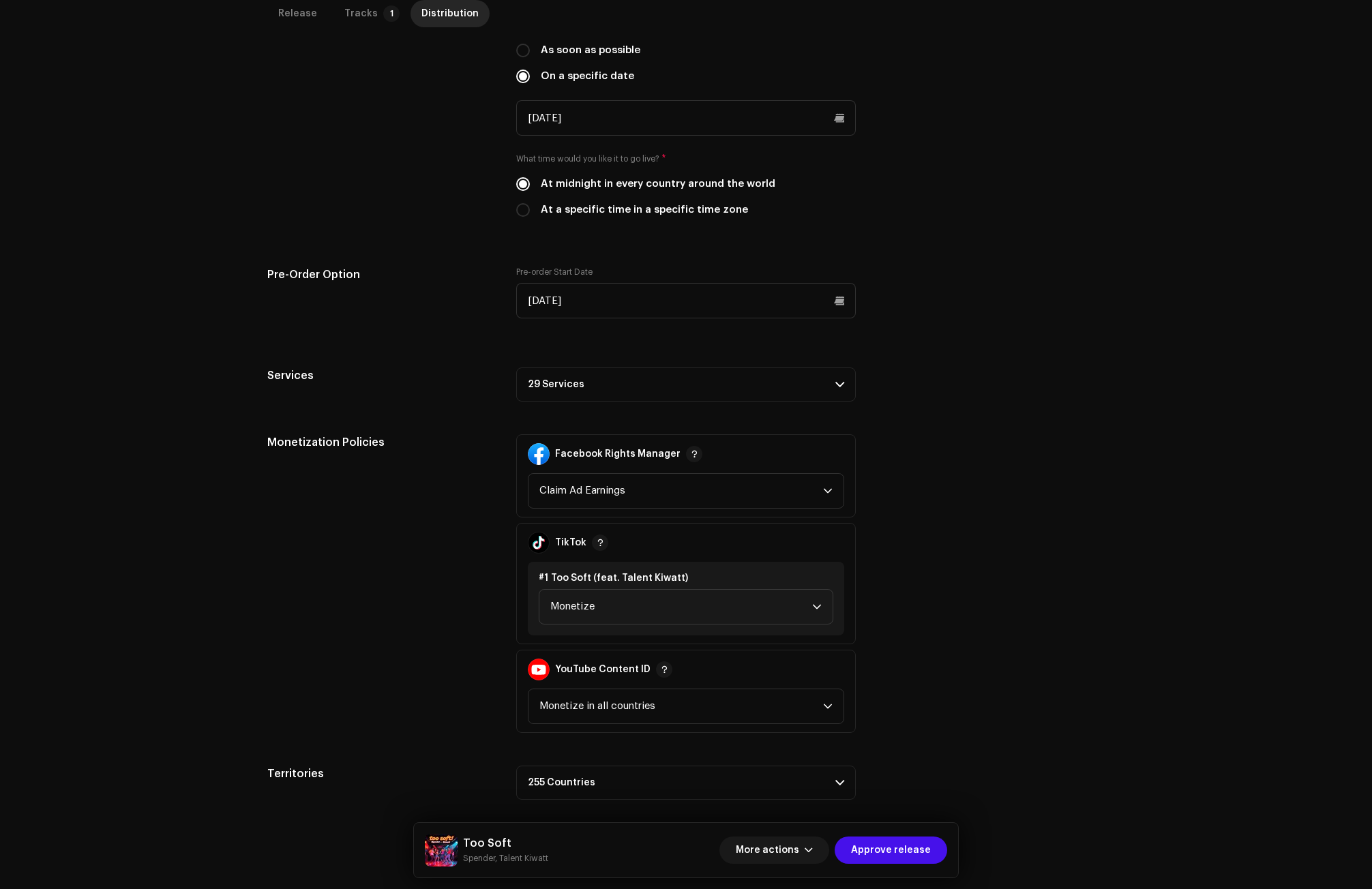
click at [572, 382] on p-accordion-header "29 Services" at bounding box center [686, 384] width 340 height 34
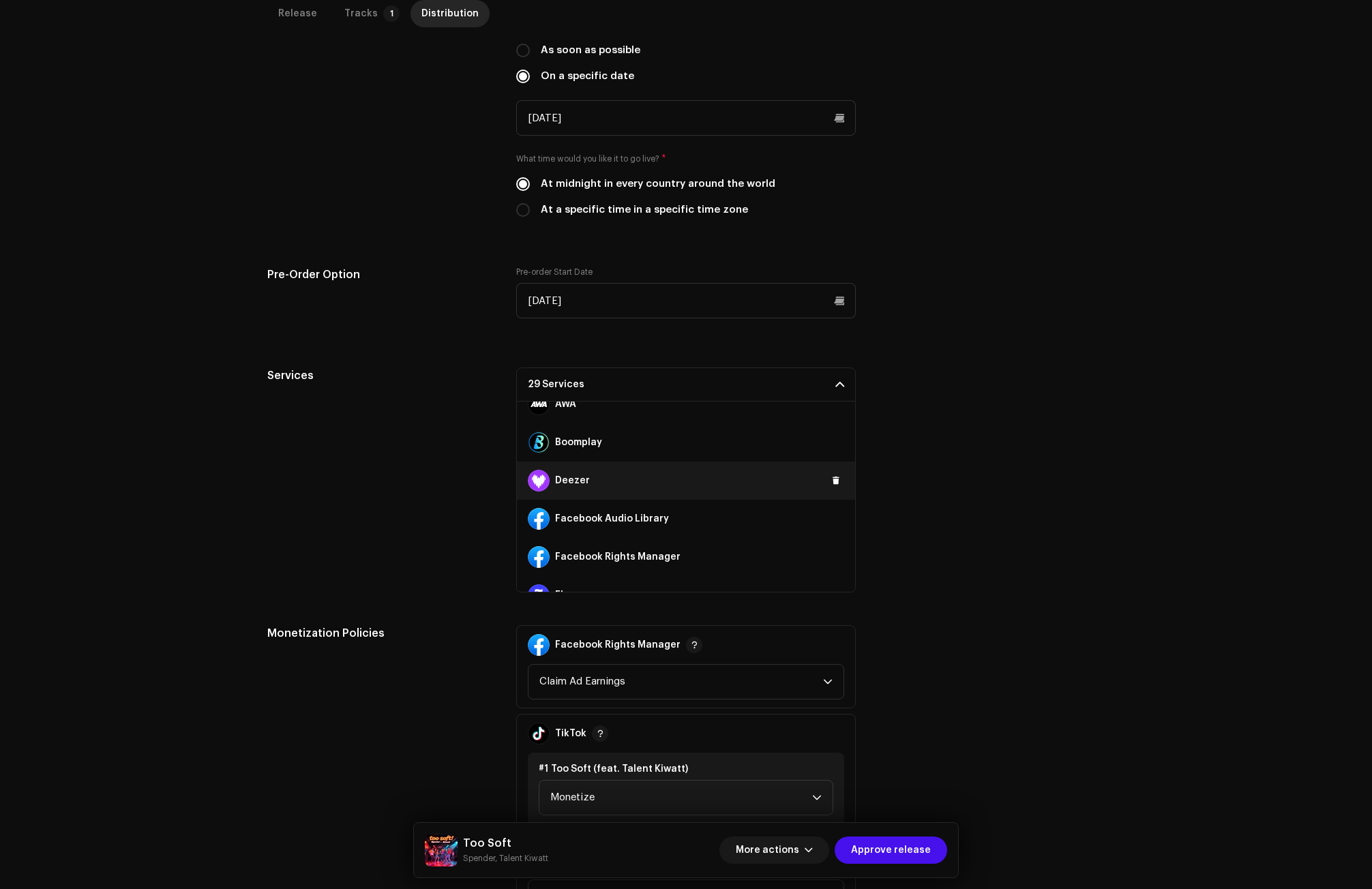
scroll to position [136, 0]
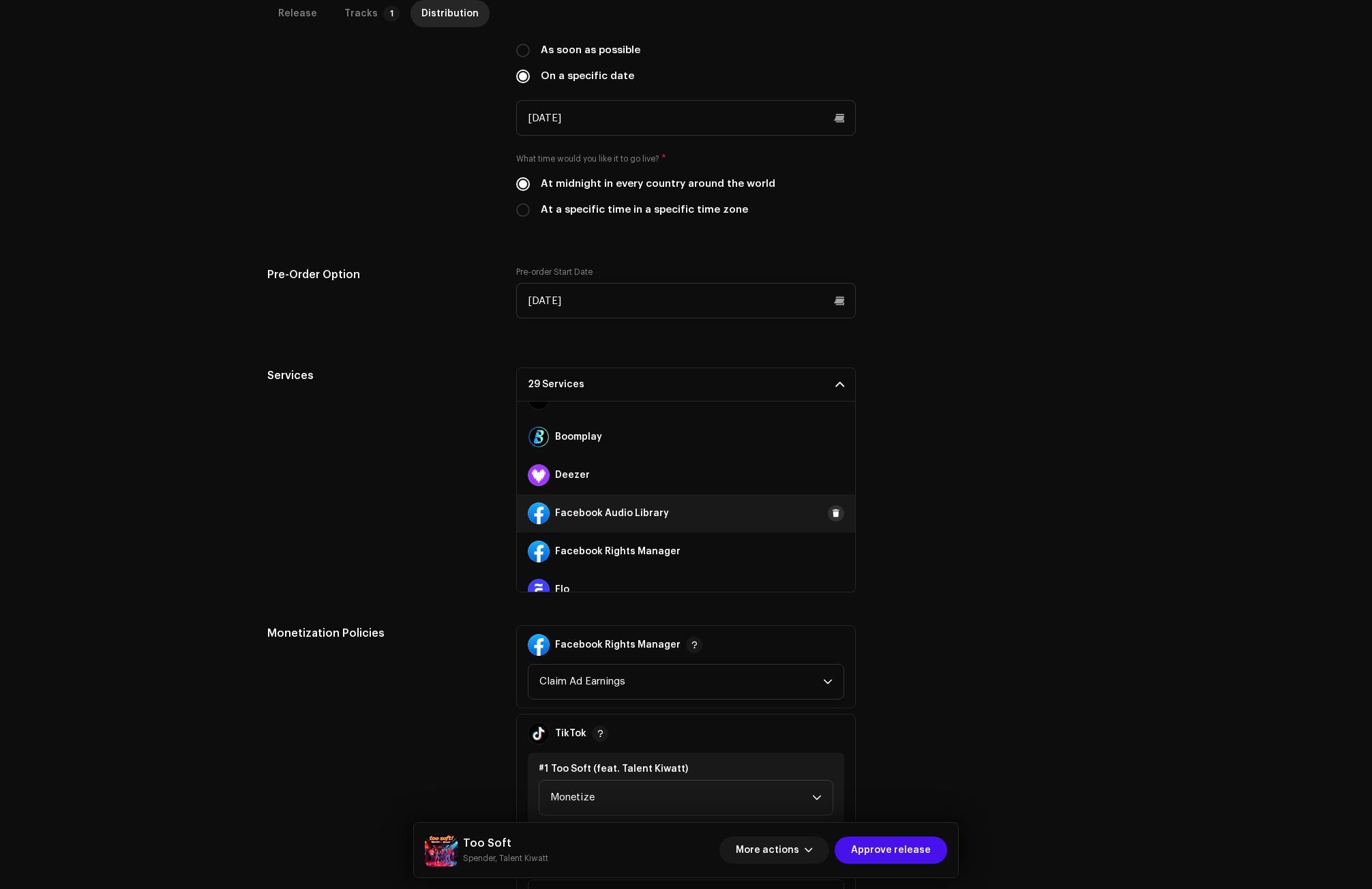
click at [832, 511] on span at bounding box center [836, 513] width 8 height 11
click at [832, 546] on span at bounding box center [836, 552] width 8 height 11
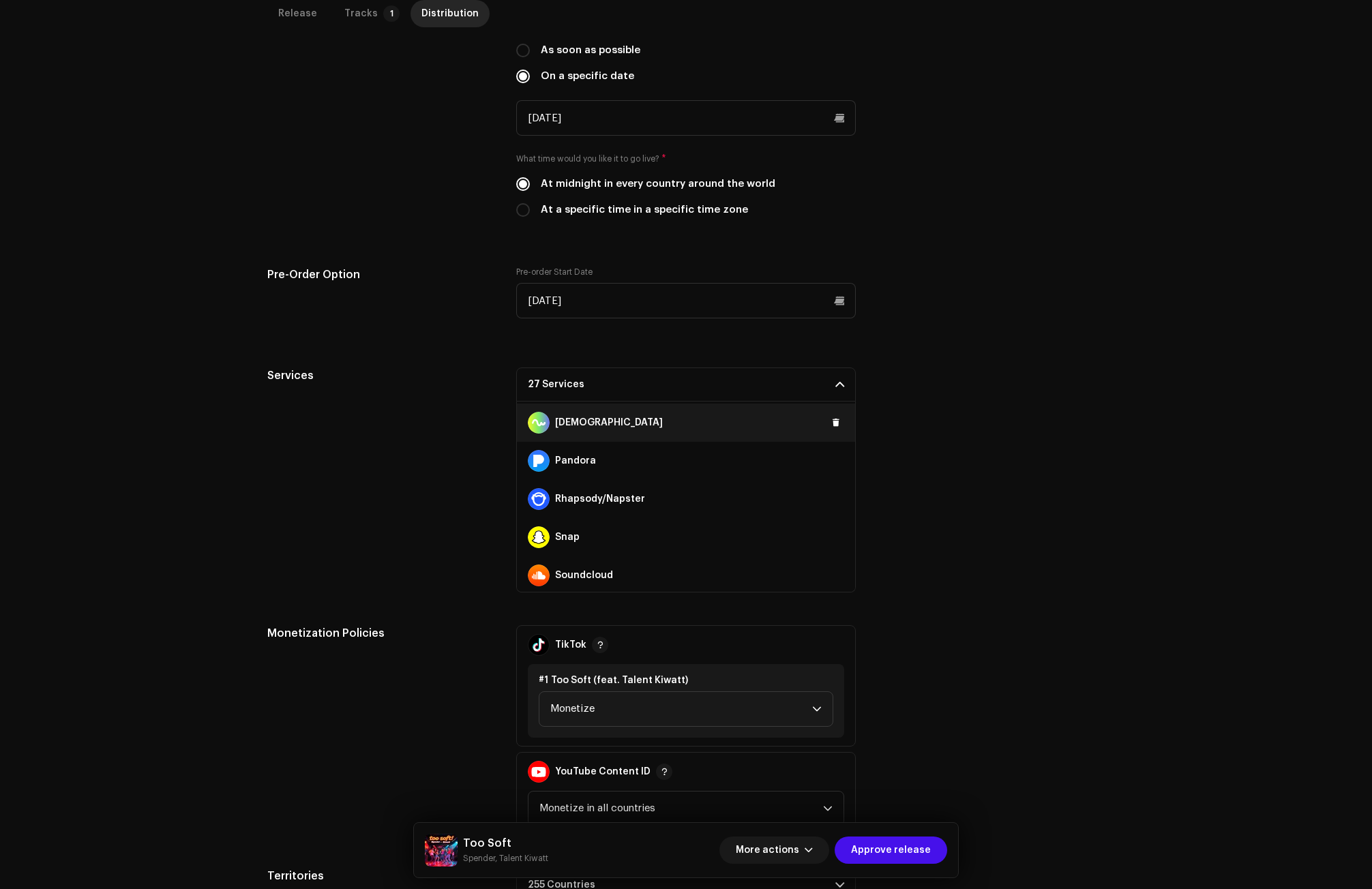
scroll to position [682, 0]
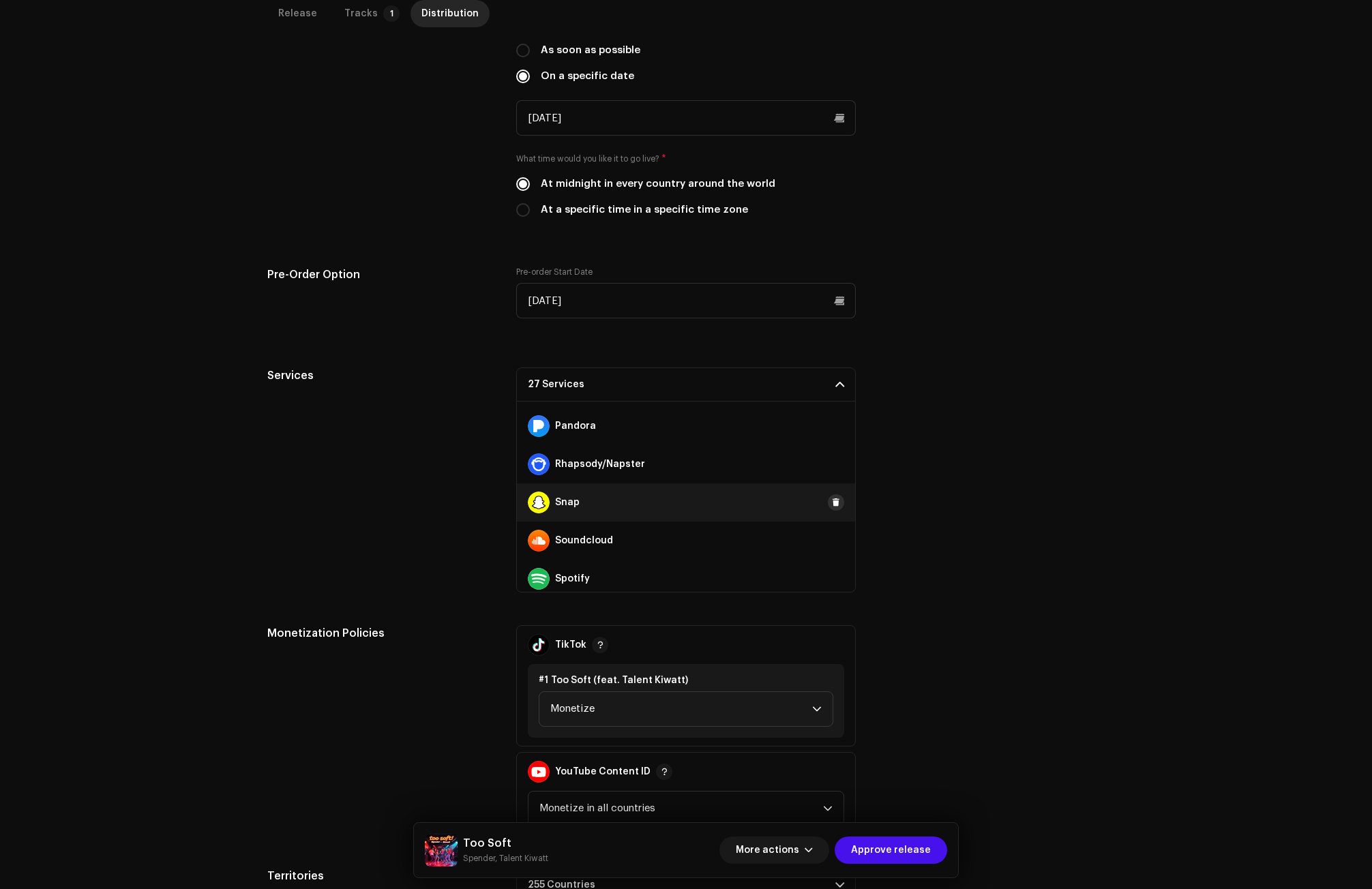
click at [832, 498] on span at bounding box center [836, 502] width 8 height 11
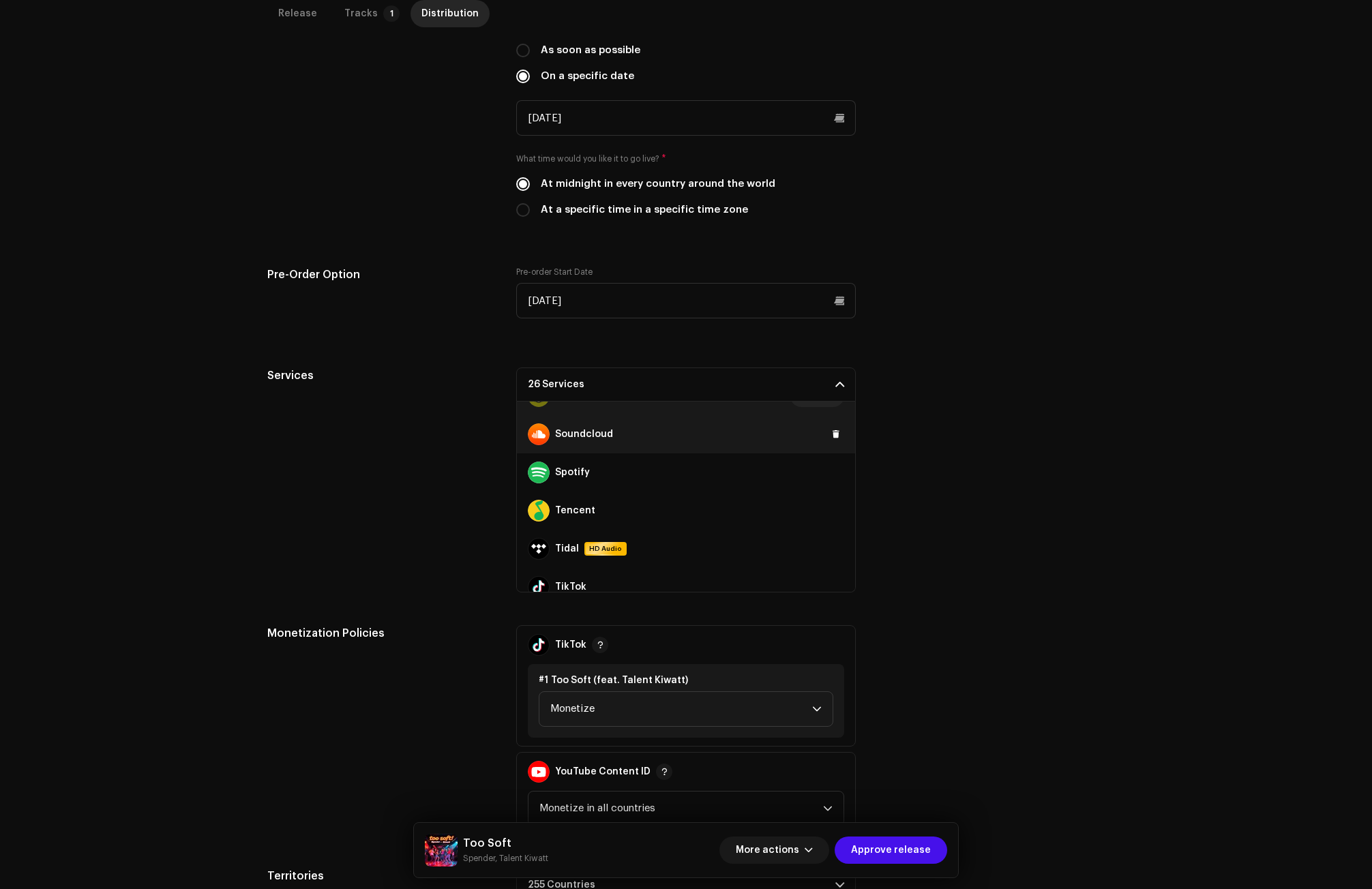
scroll to position [819, 0]
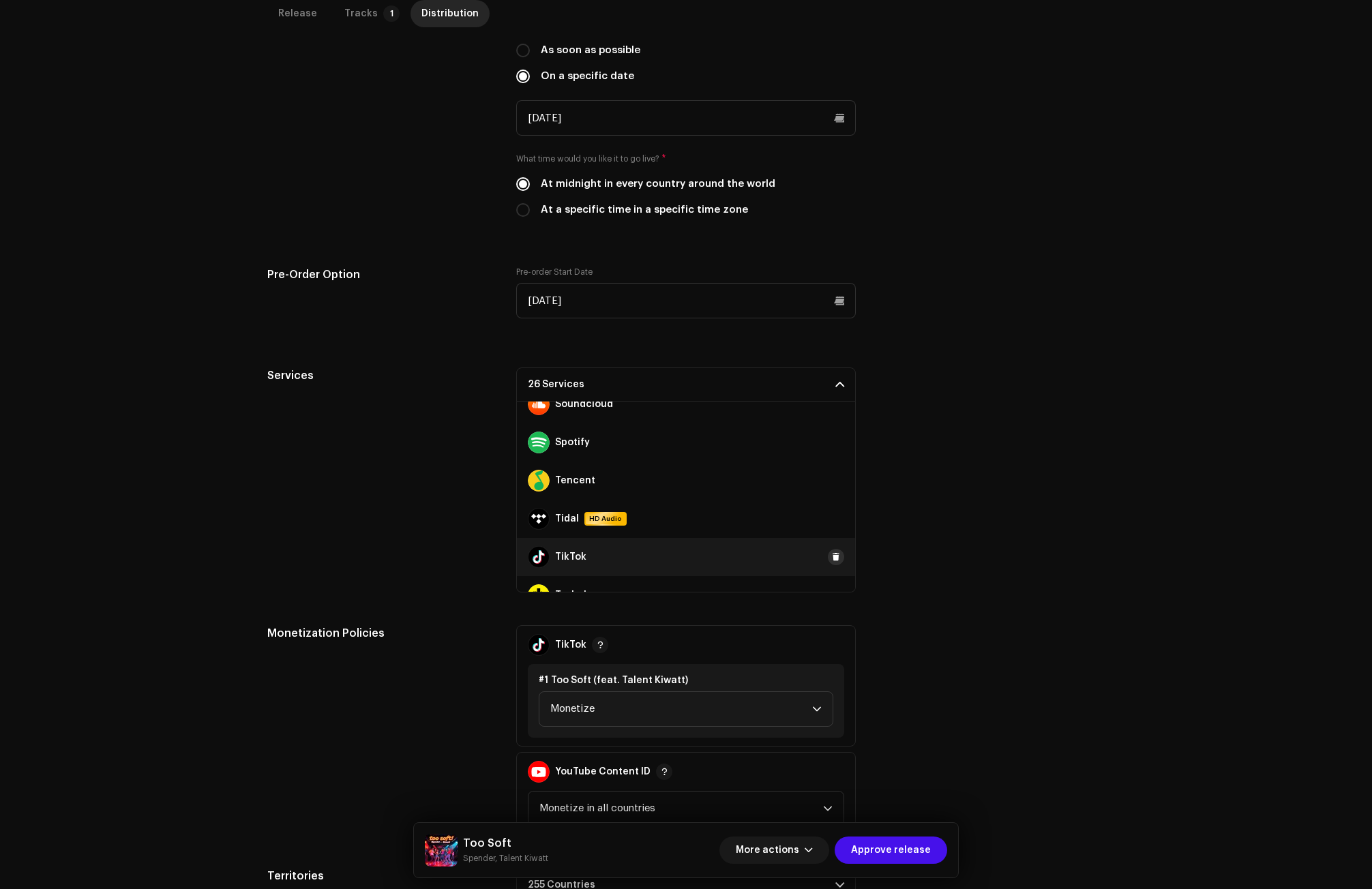
click at [832, 553] on span at bounding box center [836, 557] width 8 height 11
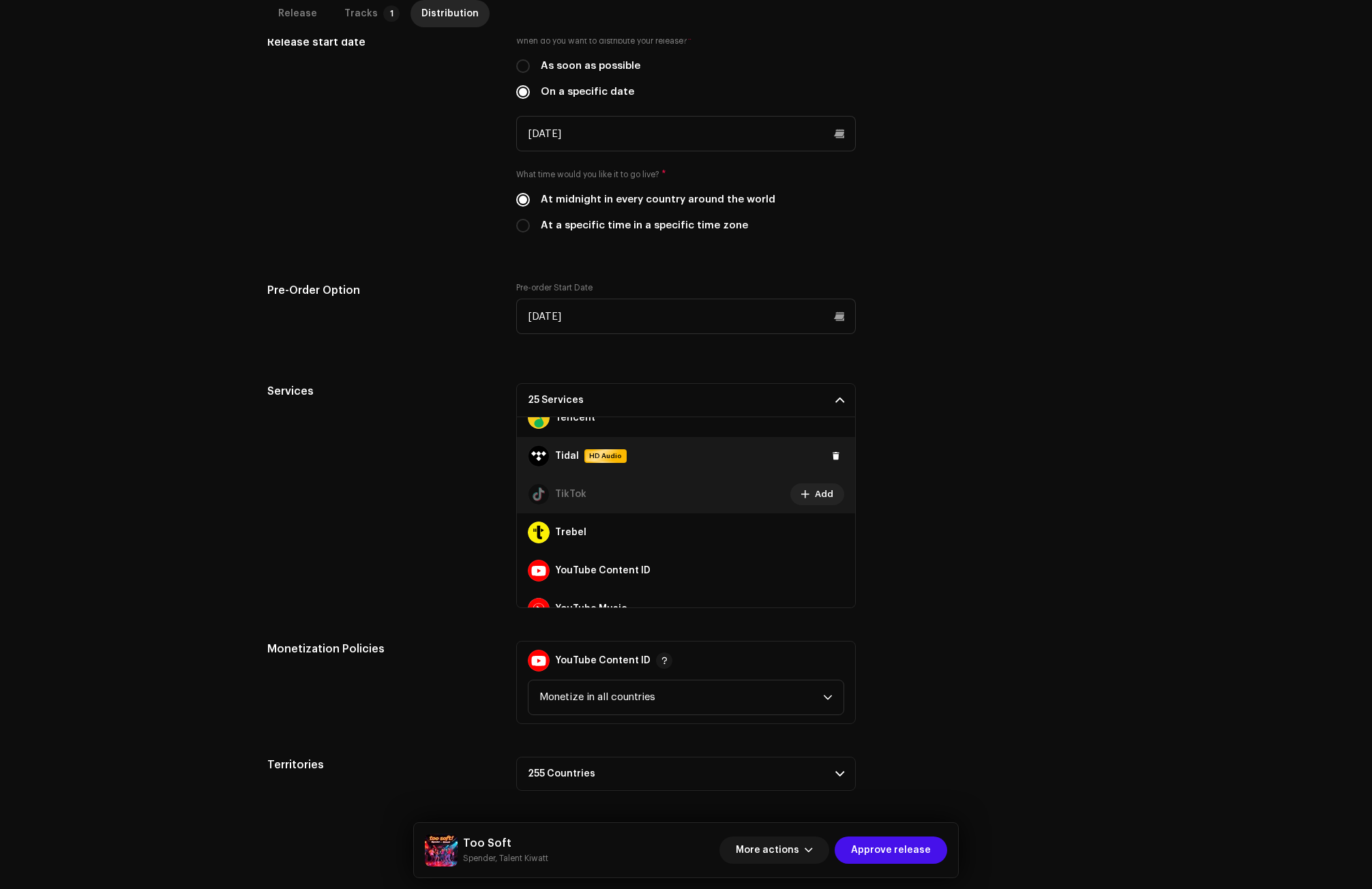
scroll to position [917, 0]
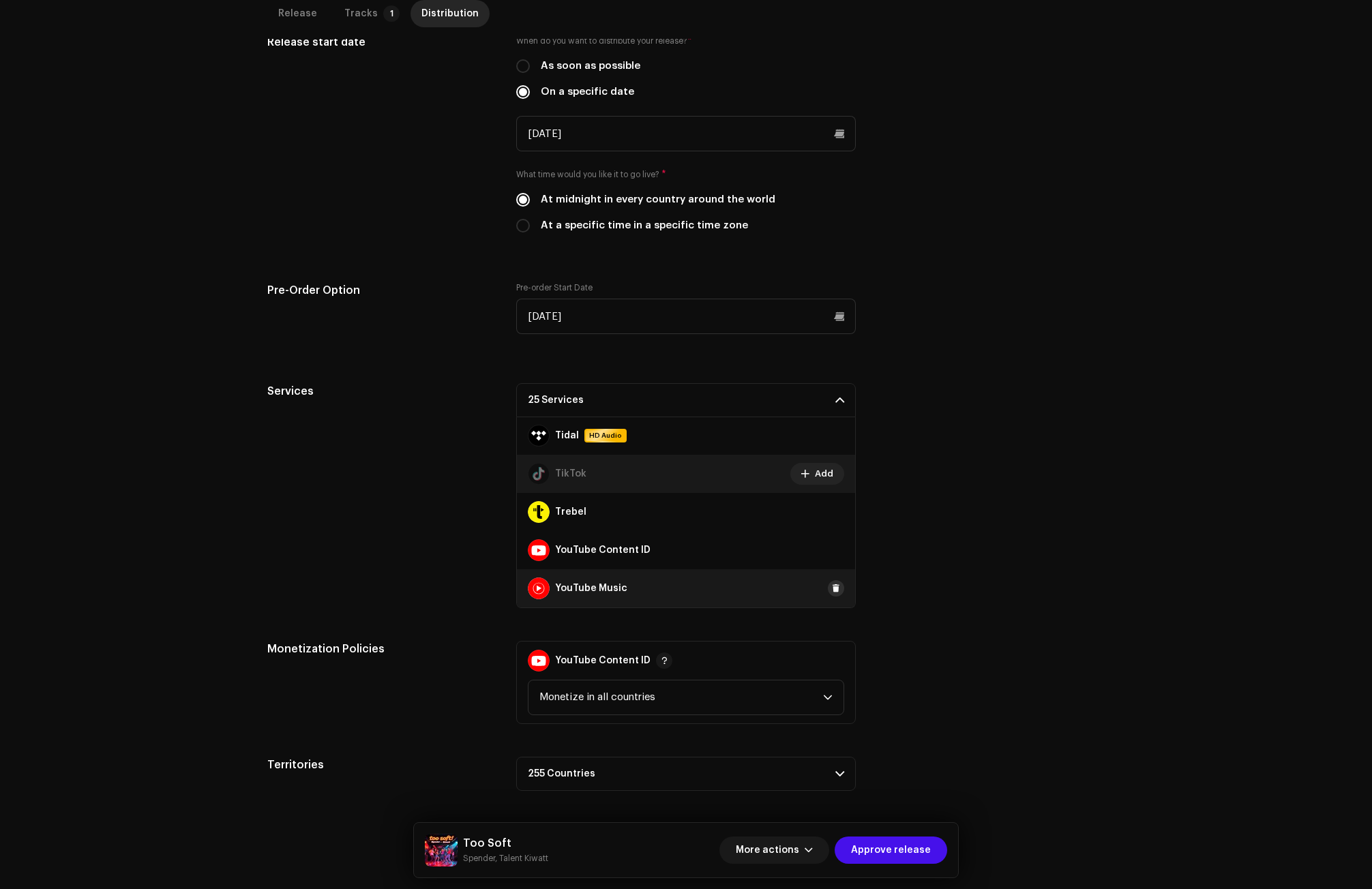
click at [832, 588] on span at bounding box center [836, 589] width 8 height 11
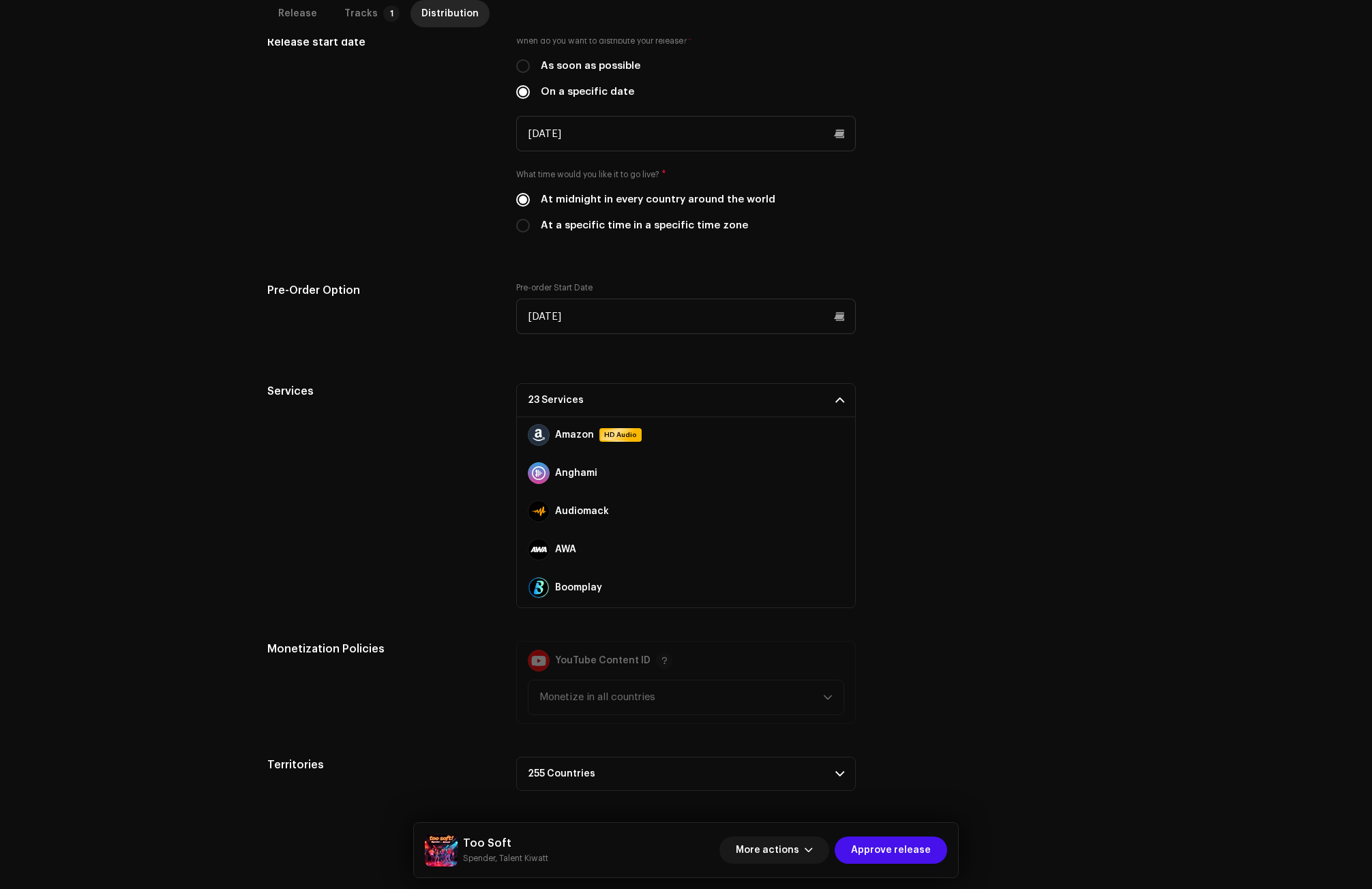
scroll to position [0, 0]
click at [832, 432] on span at bounding box center [836, 437] width 8 height 11
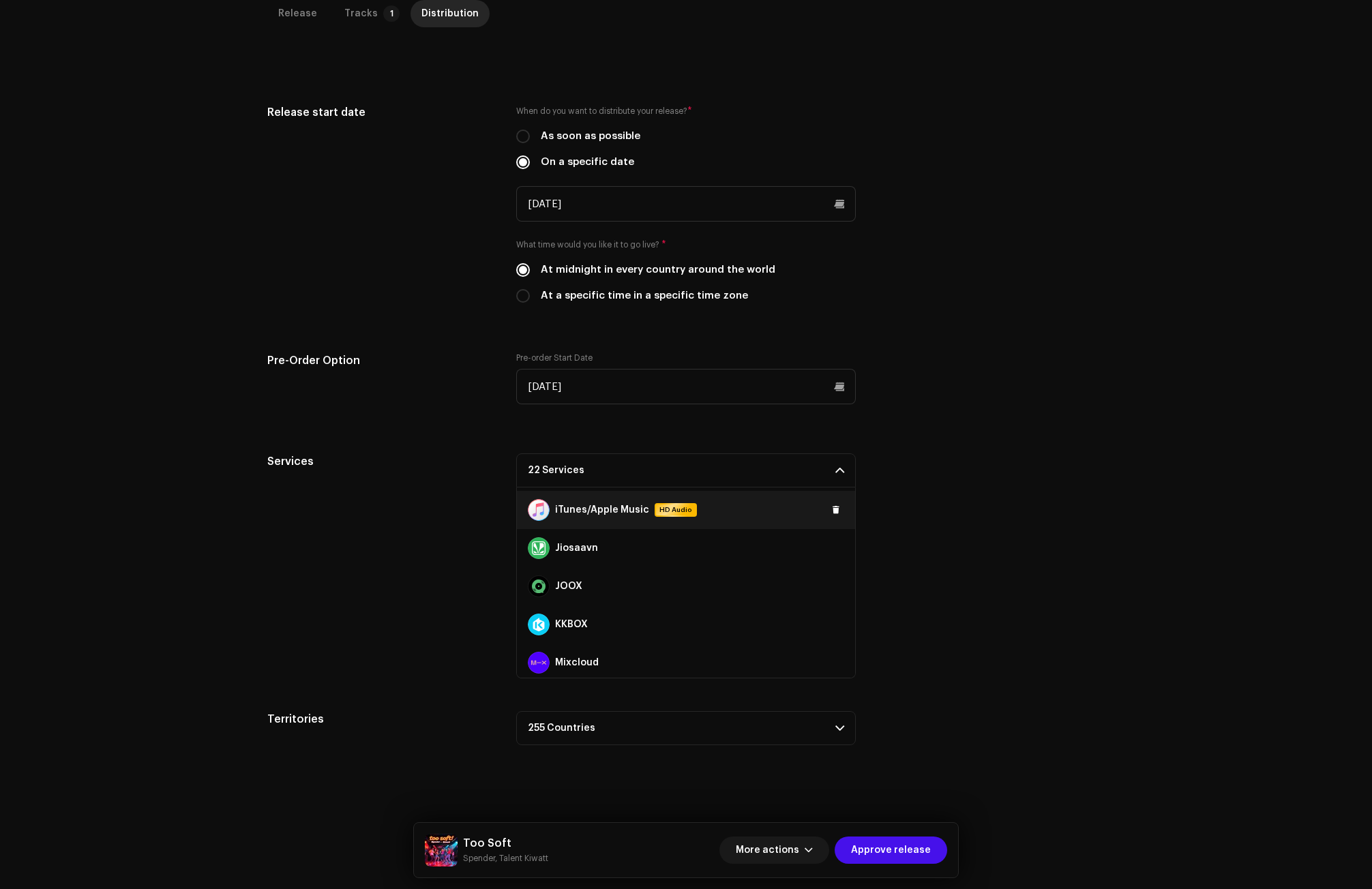
scroll to position [409, 0]
click at [832, 516] on span at bounding box center [836, 518] width 8 height 11
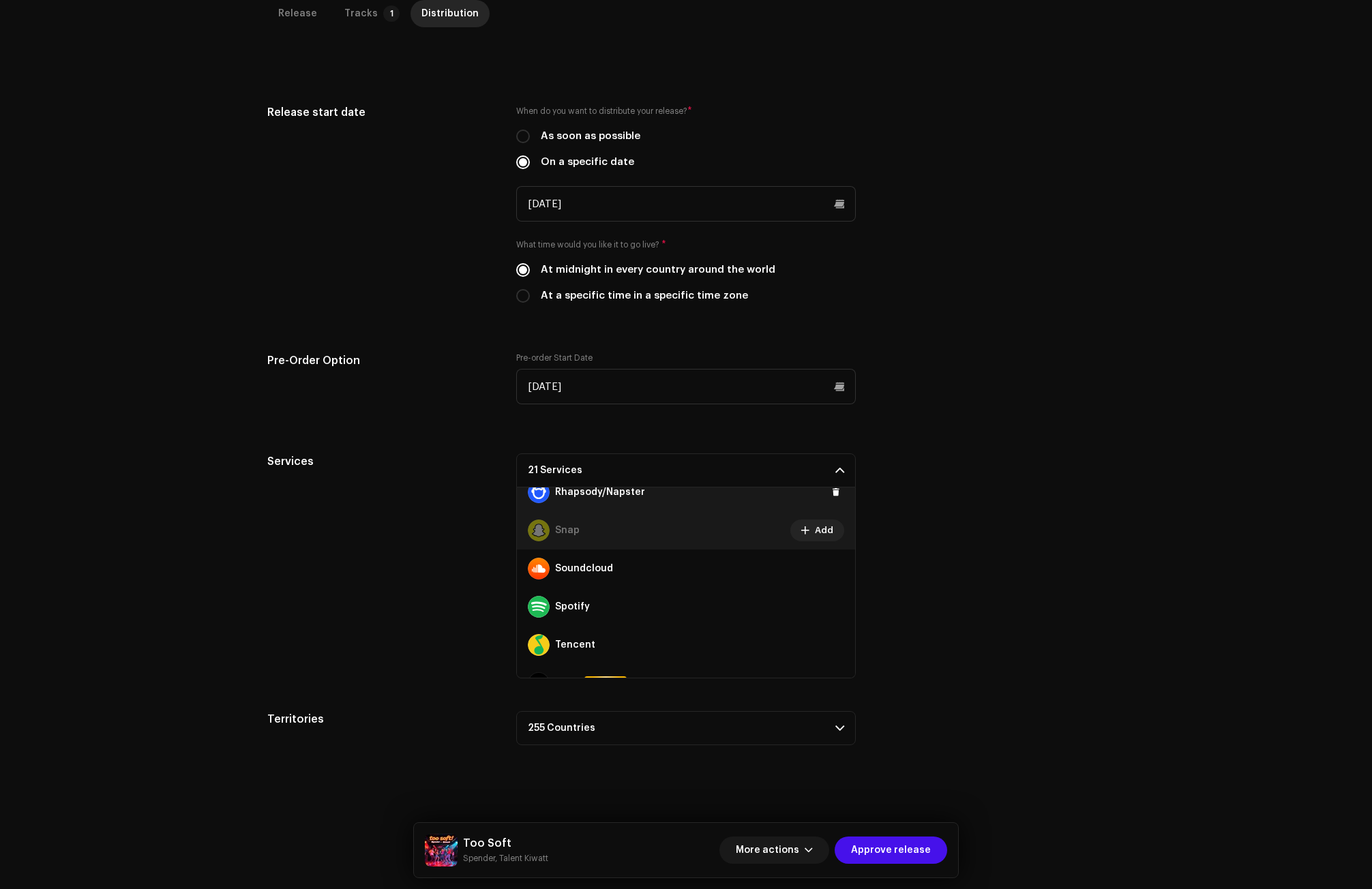
scroll to position [819, 0]
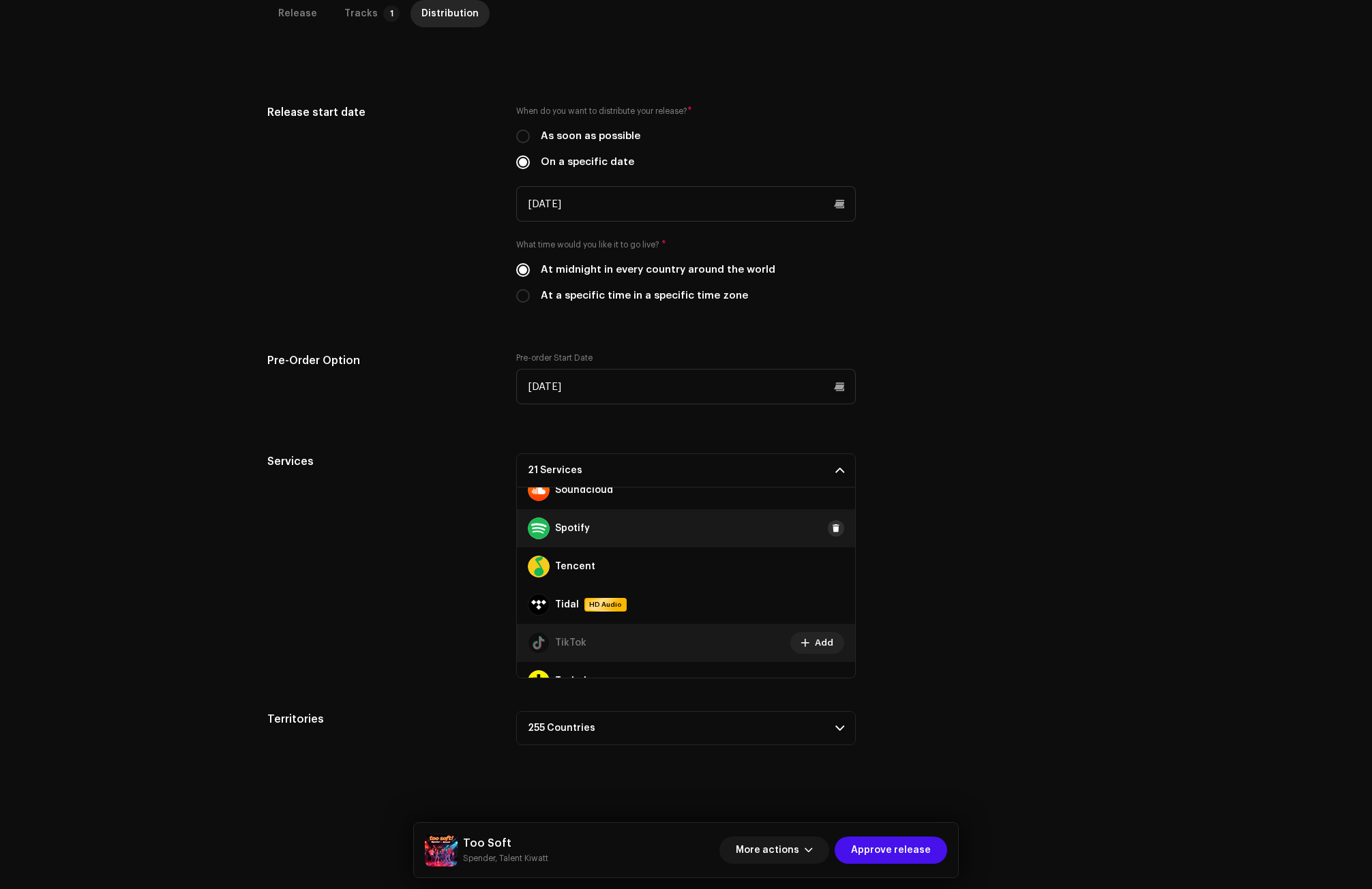
click at [832, 527] on span at bounding box center [836, 528] width 8 height 11
click at [887, 844] on span "Approve release" at bounding box center [891, 850] width 79 height 27
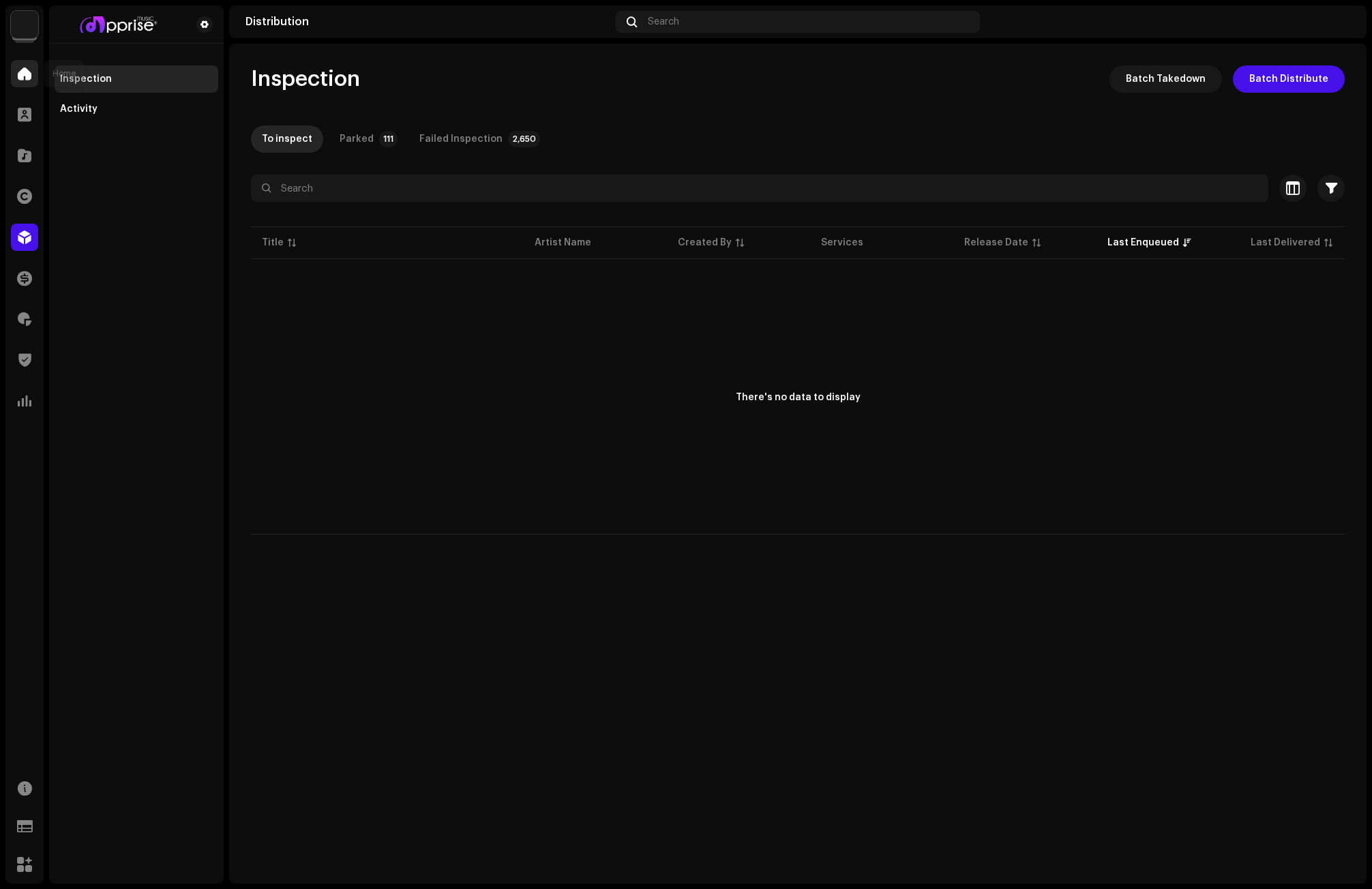
click at [23, 73] on span at bounding box center [24, 73] width 14 height 11
